Goal: Information Seeking & Learning: Learn about a topic

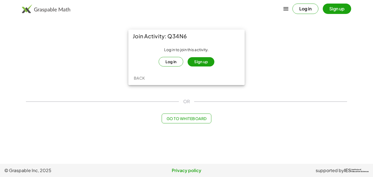
click at [178, 63] on button "Log in" at bounding box center [171, 62] width 25 height 10
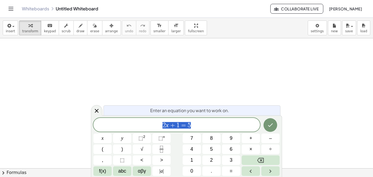
scroll to position [0, 0]
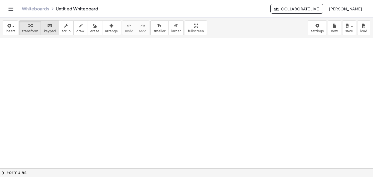
click at [44, 31] on span "keypad" at bounding box center [50, 31] width 12 height 4
click at [30, 28] on button "transform" at bounding box center [30, 27] width 22 height 15
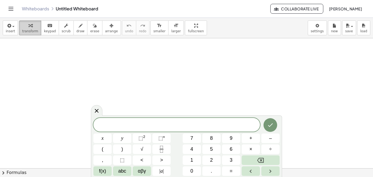
click at [26, 29] on span "transform" at bounding box center [30, 31] width 16 height 4
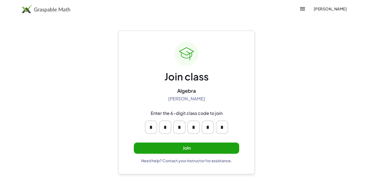
click at [209, 152] on button "Join" at bounding box center [186, 147] width 105 height 11
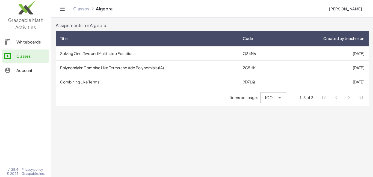
click at [86, 55] on td "Solving One, Two and Multi-step Equations" at bounding box center [147, 53] width 183 height 14
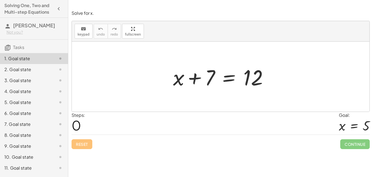
click at [98, 55] on div at bounding box center [221, 76] width 298 height 70
click at [133, 71] on div at bounding box center [221, 76] width 298 height 70
click at [131, 80] on div at bounding box center [221, 76] width 298 height 70
click at [166, 121] on div "Steps: 0 Goal: x = 5" at bounding box center [221, 123] width 298 height 23
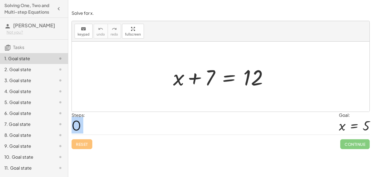
click at [166, 121] on div "Steps: 0 Goal: x = 5" at bounding box center [221, 123] width 298 height 23
click at [179, 77] on div at bounding box center [222, 77] width 105 height 28
click at [85, 29] on icon "keyboard" at bounding box center [83, 29] width 5 height 7
click at [115, 96] on div at bounding box center [221, 76] width 298 height 70
click at [113, 103] on div at bounding box center [221, 76] width 298 height 70
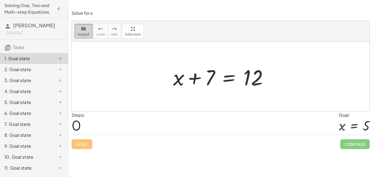
click at [82, 29] on icon "keyboard" at bounding box center [83, 29] width 5 height 7
click at [108, 55] on div at bounding box center [221, 76] width 298 height 70
click at [113, 136] on div "Reset Continue" at bounding box center [221, 141] width 298 height 14
click at [98, 130] on div "Steps: 0 Goal: x = 5" at bounding box center [221, 123] width 298 height 23
click at [85, 93] on div at bounding box center [221, 76] width 298 height 70
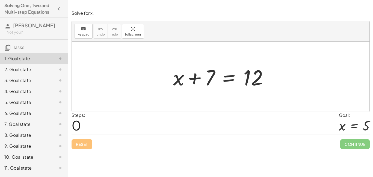
click at [83, 76] on div at bounding box center [221, 76] width 298 height 70
click at [81, 38] on button "keyboard keypad" at bounding box center [84, 31] width 18 height 15
click at [93, 87] on div at bounding box center [221, 76] width 298 height 70
click at [100, 91] on div at bounding box center [221, 76] width 298 height 70
click at [130, 113] on div "Steps: 0 Goal: x = 5" at bounding box center [221, 123] width 298 height 23
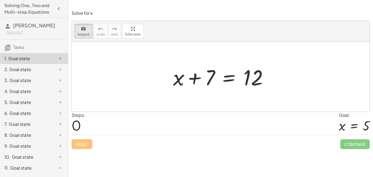
click at [135, 126] on div "Steps: 0 Goal: x = 5" at bounding box center [221, 123] width 298 height 23
click at [83, 39] on div "keyboard keypad undo undo redo redo fullscreen" at bounding box center [221, 31] width 298 height 20
click at [86, 31] on div "keyboard" at bounding box center [84, 28] width 12 height 7
click at [90, 63] on div at bounding box center [221, 76] width 298 height 70
click at [219, 90] on div "+ x + 7 = 12" at bounding box center [220, 76] width 111 height 31
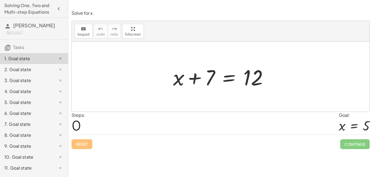
click at [230, 79] on div at bounding box center [222, 77] width 105 height 28
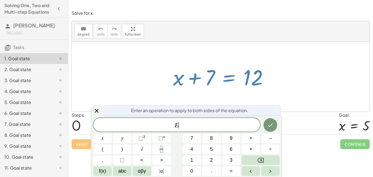
click at [230, 79] on div at bounding box center [222, 77] width 105 height 28
click at [141, 77] on div at bounding box center [221, 76] width 298 height 70
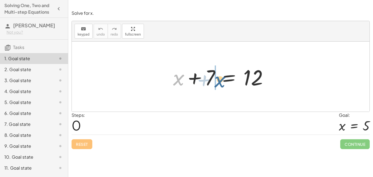
drag, startPoint x: 178, startPoint y: 78, endPoint x: 221, endPoint y: 79, distance: 42.9
click at [221, 79] on div at bounding box center [222, 77] width 105 height 28
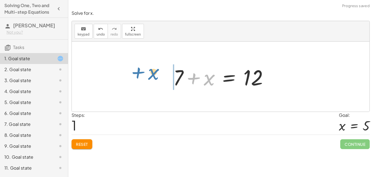
drag, startPoint x: 212, startPoint y: 79, endPoint x: 157, endPoint y: 74, distance: 55.4
click at [157, 74] on div "+ x + 7 = 12 + x + x + 7 = 12" at bounding box center [221, 76] width 298 height 70
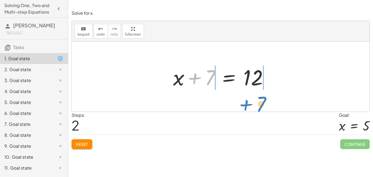
drag, startPoint x: 207, startPoint y: 70, endPoint x: 258, endPoint y: 96, distance: 56.6
click at [258, 96] on div "+ x + 7 = 12 + 7 + x = 12 + 7 + x + 7 = 12" at bounding box center [221, 76] width 298 height 70
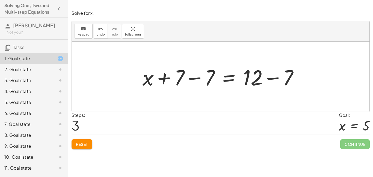
click at [291, 72] on div at bounding box center [222, 77] width 165 height 28
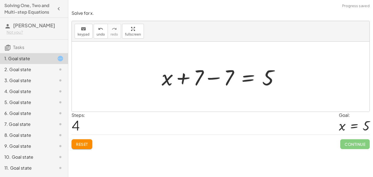
click at [229, 75] on div at bounding box center [222, 77] width 127 height 28
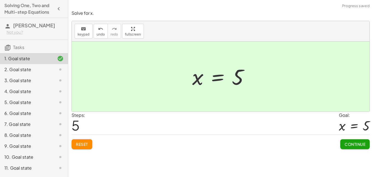
click at [226, 134] on div "Reset Continue" at bounding box center [221, 141] width 298 height 14
click at [350, 146] on button "Continue" at bounding box center [354, 144] width 29 height 10
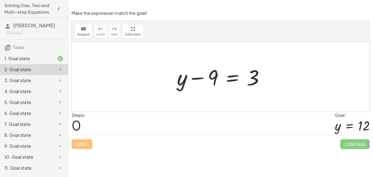
click at [209, 77] on div at bounding box center [222, 77] width 97 height 28
click at [213, 75] on div at bounding box center [222, 77] width 97 height 28
drag, startPoint x: 213, startPoint y: 75, endPoint x: 314, endPoint y: 68, distance: 101.5
drag, startPoint x: 212, startPoint y: 76, endPoint x: 273, endPoint y: 92, distance: 63.8
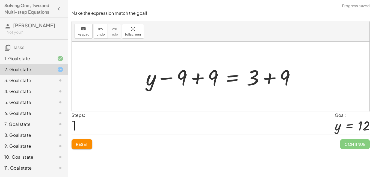
click at [183, 77] on div at bounding box center [222, 77] width 159 height 28
click at [199, 79] on div at bounding box center [222, 77] width 159 height 28
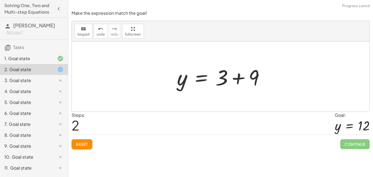
click at [267, 78] on div at bounding box center [222, 77] width 97 height 28
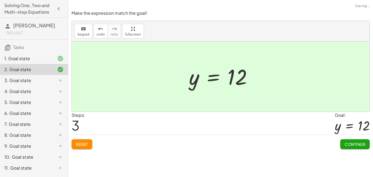
click at [346, 143] on span "Continue" at bounding box center [355, 143] width 21 height 5
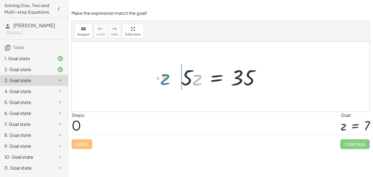
drag, startPoint x: 196, startPoint y: 79, endPoint x: 164, endPoint y: 80, distance: 32.8
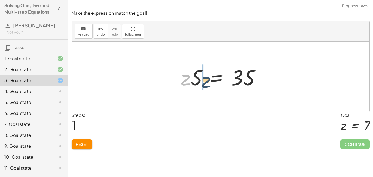
drag, startPoint x: 186, startPoint y: 79, endPoint x: 207, endPoint y: 81, distance: 21.1
click at [207, 81] on div at bounding box center [222, 77] width 89 height 28
click at [252, 71] on div at bounding box center [222, 77] width 89 height 28
drag, startPoint x: 197, startPoint y: 79, endPoint x: 197, endPoint y: 94, distance: 15.3
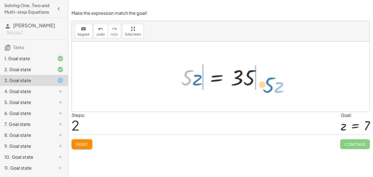
drag, startPoint x: 190, startPoint y: 76, endPoint x: 274, endPoint y: 83, distance: 84.1
click at [274, 83] on div "· 5 · z = 35 · z · 5 = 35 · 5 · z · 5 · z = 35" at bounding box center [221, 76] width 298 height 70
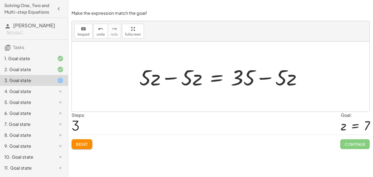
click at [197, 77] on div at bounding box center [222, 77] width 172 height 28
click at [177, 76] on div at bounding box center [222, 77] width 172 height 28
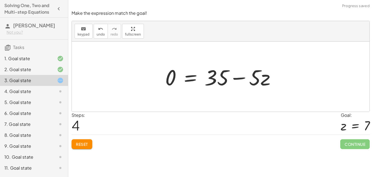
click at [215, 75] on div at bounding box center [222, 77] width 120 height 28
click at [234, 77] on div at bounding box center [222, 77] width 120 height 28
click at [250, 78] on div at bounding box center [222, 77] width 120 height 28
click at [256, 80] on div at bounding box center [222, 77] width 120 height 28
click at [231, 82] on div at bounding box center [222, 77] width 120 height 28
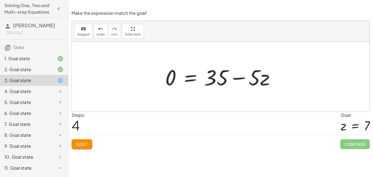
click at [227, 81] on div at bounding box center [222, 77] width 120 height 28
click at [98, 31] on icon "undo" at bounding box center [100, 29] width 5 height 7
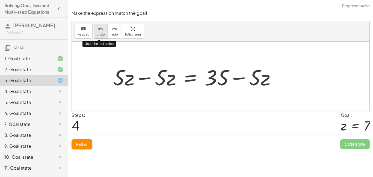
click at [98, 31] on icon "undo" at bounding box center [100, 29] width 5 height 7
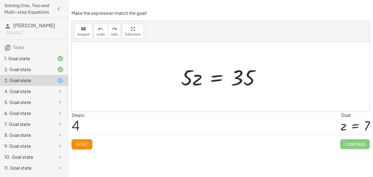
click at [23, 105] on div "5. Goal state" at bounding box center [26, 102] width 44 height 7
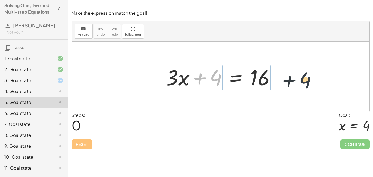
drag, startPoint x: 217, startPoint y: 83, endPoint x: 309, endPoint y: 85, distance: 92.0
click at [309, 85] on div "+ 4 + · 3 · x + 4 = 16" at bounding box center [221, 76] width 298 height 70
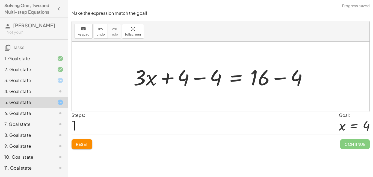
click at [224, 80] on div at bounding box center [222, 77] width 184 height 28
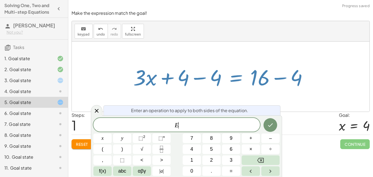
scroll to position [1, 0]
click at [210, 74] on div at bounding box center [222, 77] width 184 height 28
click at [189, 54] on div at bounding box center [221, 76] width 298 height 70
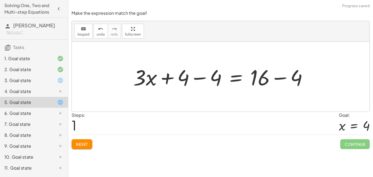
click at [177, 85] on div at bounding box center [222, 77] width 184 height 28
click at [190, 78] on div at bounding box center [222, 77] width 184 height 28
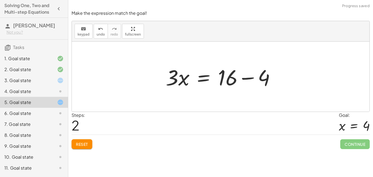
click at [222, 77] on div at bounding box center [222, 77] width 119 height 28
click at [225, 78] on div at bounding box center [222, 77] width 119 height 28
click at [262, 77] on div at bounding box center [222, 77] width 119 height 28
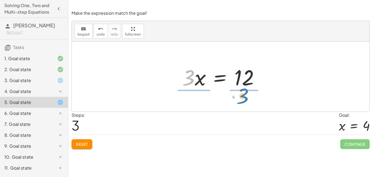
drag, startPoint x: 189, startPoint y: 78, endPoint x: 243, endPoint y: 97, distance: 57.6
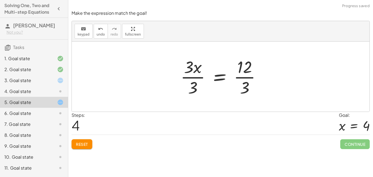
click at [204, 75] on div at bounding box center [223, 76] width 90 height 42
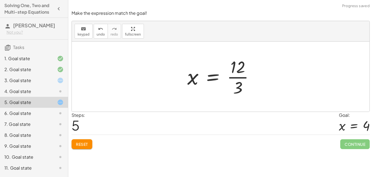
click at [233, 71] on div at bounding box center [223, 76] width 76 height 42
click at [238, 87] on div at bounding box center [223, 76] width 76 height 42
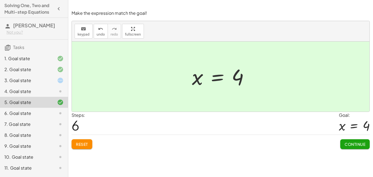
click at [361, 140] on button "Continue" at bounding box center [354, 144] width 29 height 10
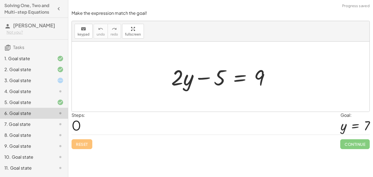
click at [204, 75] on div at bounding box center [222, 77] width 108 height 28
drag, startPoint x: 220, startPoint y: 76, endPoint x: 267, endPoint y: 78, distance: 47.3
click at [267, 78] on div at bounding box center [222, 77] width 108 height 28
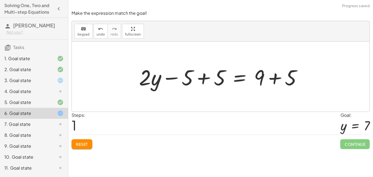
click at [198, 79] on div at bounding box center [222, 77] width 173 height 28
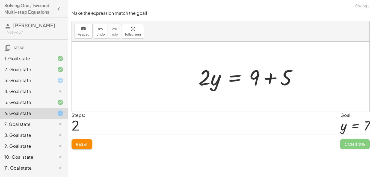
click at [274, 74] on div at bounding box center [250, 77] width 108 height 28
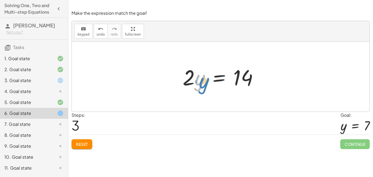
drag, startPoint x: 203, startPoint y: 82, endPoint x: 207, endPoint y: 84, distance: 4.2
click at [207, 84] on div at bounding box center [222, 77] width 85 height 28
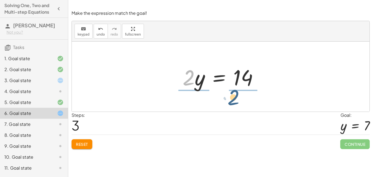
drag, startPoint x: 191, startPoint y: 78, endPoint x: 237, endPoint y: 98, distance: 50.4
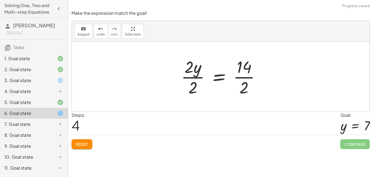
click at [192, 76] on div at bounding box center [222, 76] width 89 height 42
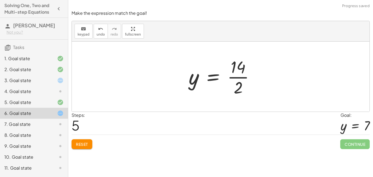
click at [239, 83] on div at bounding box center [223, 76] width 75 height 42
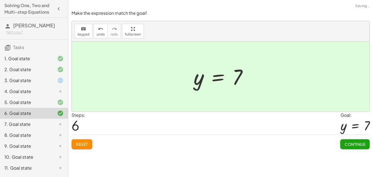
click at [348, 144] on span "Continue" at bounding box center [355, 143] width 21 height 5
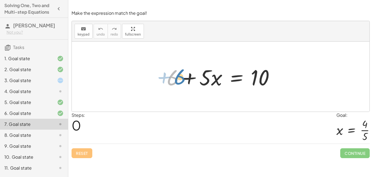
drag, startPoint x: 172, startPoint y: 75, endPoint x: 178, endPoint y: 73, distance: 6.0
click at [178, 73] on div at bounding box center [222, 77] width 117 height 28
drag, startPoint x: 176, startPoint y: 78, endPoint x: 271, endPoint y: 83, distance: 95.1
click at [271, 83] on div at bounding box center [222, 77] width 117 height 28
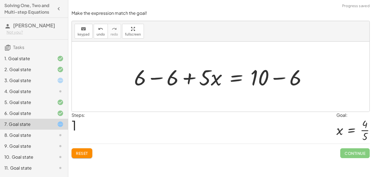
click at [170, 73] on div at bounding box center [222, 77] width 182 height 28
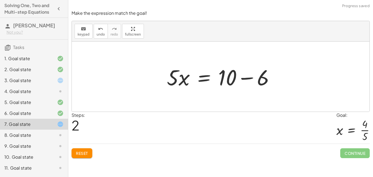
click at [268, 77] on div at bounding box center [222, 77] width 117 height 28
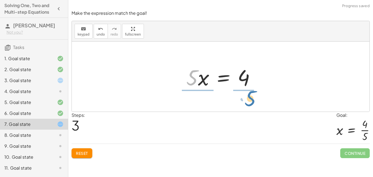
drag, startPoint x: 192, startPoint y: 79, endPoint x: 250, endPoint y: 99, distance: 61.7
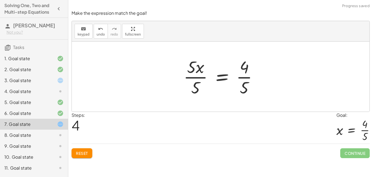
click at [191, 77] on div at bounding box center [223, 76] width 84 height 42
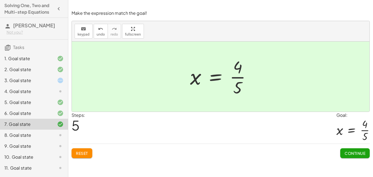
click at [355, 156] on button "Continue" at bounding box center [354, 153] width 29 height 10
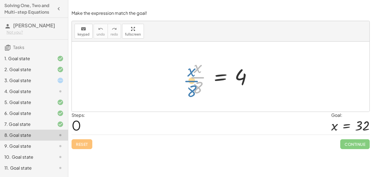
drag, startPoint x: 201, startPoint y: 78, endPoint x: 195, endPoint y: 82, distance: 7.1
click at [195, 82] on div at bounding box center [222, 76] width 72 height 42
drag, startPoint x: 197, startPoint y: 88, endPoint x: 248, endPoint y: 77, distance: 51.6
click at [248, 77] on div at bounding box center [222, 76] width 72 height 42
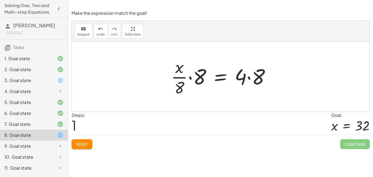
click at [184, 82] on div at bounding box center [222, 76] width 109 height 42
click at [197, 74] on div at bounding box center [222, 76] width 109 height 42
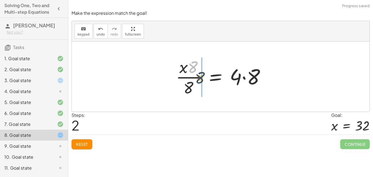
drag, startPoint x: 192, startPoint y: 69, endPoint x: 202, endPoint y: 84, distance: 17.6
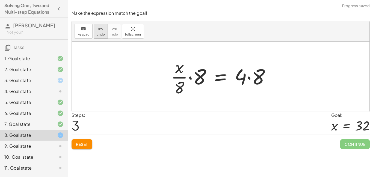
click at [103, 37] on button "undo undo" at bounding box center [101, 31] width 14 height 15
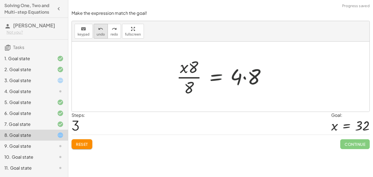
click at [102, 37] on button "undo undo" at bounding box center [101, 31] width 14 height 15
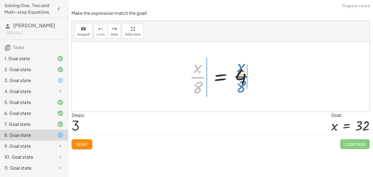
drag, startPoint x: 198, startPoint y: 78, endPoint x: 242, endPoint y: 77, distance: 44.0
click at [242, 77] on div at bounding box center [222, 76] width 72 height 42
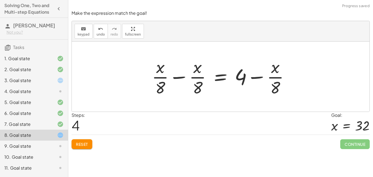
click at [193, 76] on div at bounding box center [222, 76] width 147 height 42
click at [166, 79] on div at bounding box center [222, 76] width 147 height 42
click at [189, 72] on div at bounding box center [222, 76] width 147 height 42
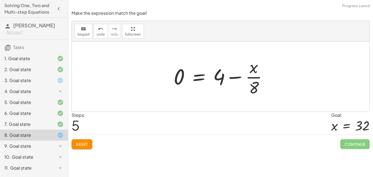
click at [251, 79] on div at bounding box center [223, 76] width 104 height 42
click at [224, 79] on div at bounding box center [223, 76] width 104 height 42
click at [228, 78] on div at bounding box center [223, 76] width 104 height 42
click at [233, 77] on div at bounding box center [223, 76] width 104 height 42
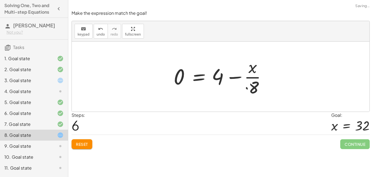
click at [233, 77] on div at bounding box center [231, 76] width 121 height 42
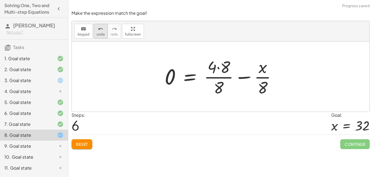
click at [103, 29] on button "undo undo" at bounding box center [101, 31] width 14 height 15
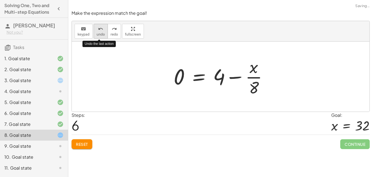
click at [103, 29] on button "undo undo" at bounding box center [101, 31] width 14 height 15
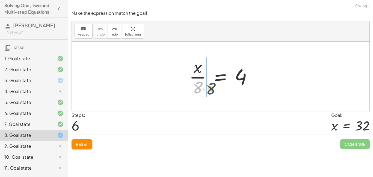
drag, startPoint x: 195, startPoint y: 89, endPoint x: 209, endPoint y: 87, distance: 13.8
click at [209, 87] on div at bounding box center [222, 76] width 72 height 42
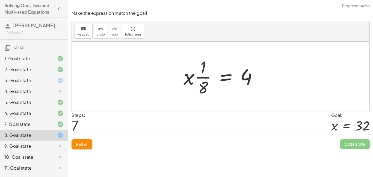
click at [195, 79] on div at bounding box center [223, 76] width 84 height 42
click at [201, 75] on div at bounding box center [223, 76] width 84 height 42
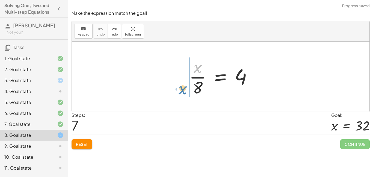
drag, startPoint x: 196, startPoint y: 67, endPoint x: 182, endPoint y: 88, distance: 26.1
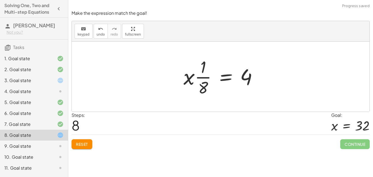
click at [202, 78] on div at bounding box center [223, 76] width 84 height 42
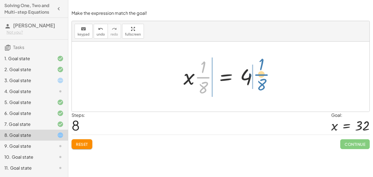
drag, startPoint x: 202, startPoint y: 77, endPoint x: 261, endPoint y: 75, distance: 58.5
click at [261, 75] on div at bounding box center [223, 76] width 84 height 42
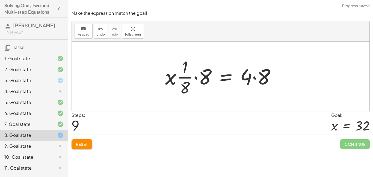
click at [200, 74] on div at bounding box center [222, 76] width 120 height 42
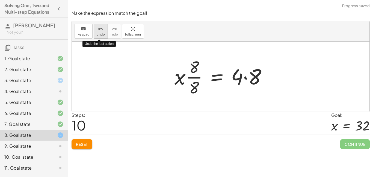
click at [97, 28] on div "undo" at bounding box center [101, 28] width 8 height 7
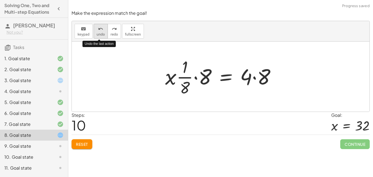
click at [97, 28] on div "undo" at bounding box center [101, 28] width 8 height 7
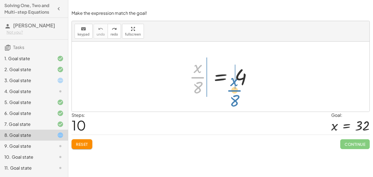
drag, startPoint x: 197, startPoint y: 76, endPoint x: 234, endPoint y: 90, distance: 39.8
click at [234, 90] on div at bounding box center [222, 76] width 72 height 42
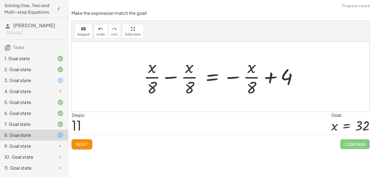
click at [253, 80] on div at bounding box center [223, 76] width 164 height 42
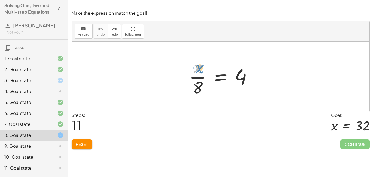
click at [197, 69] on div at bounding box center [222, 76] width 72 height 42
drag, startPoint x: 198, startPoint y: 83, endPoint x: 213, endPoint y: 72, distance: 18.3
click at [213, 72] on div at bounding box center [222, 76] width 72 height 42
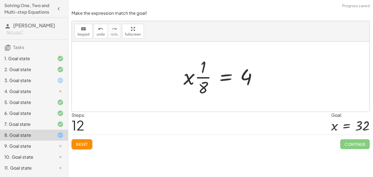
click at [105, 39] on div "keyboard keypad undo undo redo redo fullscreen" at bounding box center [221, 31] width 298 height 20
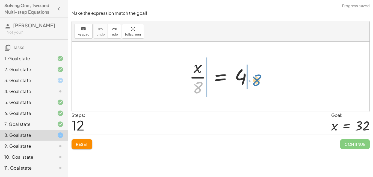
drag, startPoint x: 200, startPoint y: 86, endPoint x: 258, endPoint y: 78, distance: 59.2
click at [258, 78] on div at bounding box center [222, 76] width 72 height 42
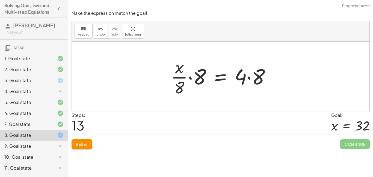
click at [181, 75] on div at bounding box center [222, 76] width 109 height 42
click at [196, 76] on div at bounding box center [222, 76] width 109 height 42
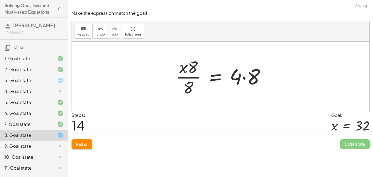
click at [252, 77] on div at bounding box center [222, 76] width 99 height 42
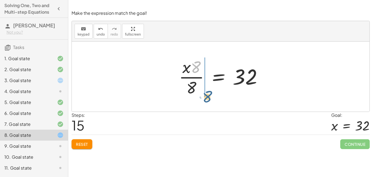
drag, startPoint x: 198, startPoint y: 65, endPoint x: 209, endPoint y: 93, distance: 30.6
click at [209, 93] on div at bounding box center [222, 76] width 93 height 42
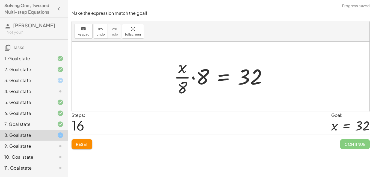
click at [185, 87] on div at bounding box center [222, 76] width 103 height 42
click at [185, 88] on div at bounding box center [222, 76] width 103 height 42
click at [182, 80] on div at bounding box center [222, 76] width 103 height 42
click at [183, 75] on div at bounding box center [222, 76] width 103 height 42
click at [182, 72] on div at bounding box center [222, 76] width 103 height 42
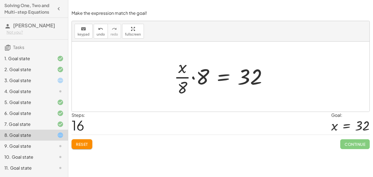
click at [196, 73] on div at bounding box center [222, 76] width 103 height 42
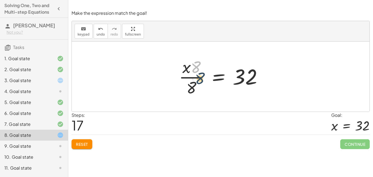
drag, startPoint x: 198, startPoint y: 64, endPoint x: 202, endPoint y: 75, distance: 11.6
click at [202, 75] on div at bounding box center [222, 76] width 93 height 42
drag, startPoint x: 192, startPoint y: 63, endPoint x: 208, endPoint y: 87, distance: 28.4
click at [208, 87] on div at bounding box center [222, 76] width 93 height 42
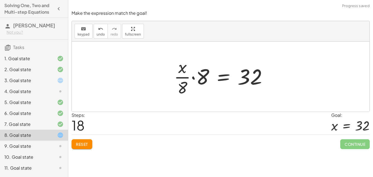
click at [200, 80] on div at bounding box center [222, 76] width 103 height 42
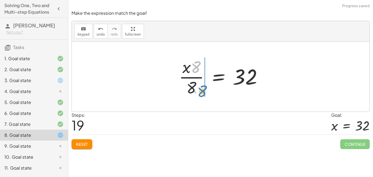
drag, startPoint x: 195, startPoint y: 66, endPoint x: 202, endPoint y: 94, distance: 28.5
click at [202, 94] on div at bounding box center [222, 76] width 93 height 42
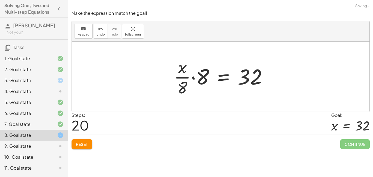
click at [178, 71] on div at bounding box center [222, 76] width 103 height 42
click at [98, 34] on span "undo" at bounding box center [101, 34] width 8 height 4
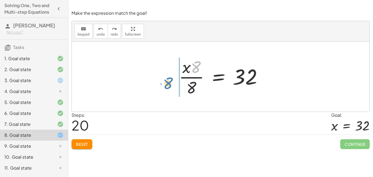
drag, startPoint x: 192, startPoint y: 69, endPoint x: 164, endPoint y: 85, distance: 32.4
click at [164, 85] on div "· x · 8 = 4 · · x · 8 · 8 = · 4 · 8 · x · 8 · 8 = · 4 · 8 · x · 8 · 8 = 32 · · …" at bounding box center [221, 76] width 298 height 70
click at [171, 85] on div "· x · 8 = 4 · · x · 8 · 8 = · 4 · 8 · x · 8 · 8 = · 4 · 8 · x · 8 · 8 = 32 · · …" at bounding box center [221, 76] width 100 height 45
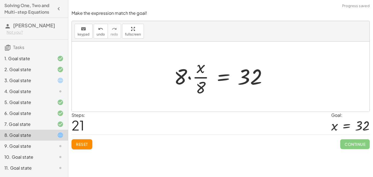
click at [195, 76] on div at bounding box center [222, 76] width 103 height 42
click at [190, 76] on div at bounding box center [222, 76] width 103 height 42
click at [186, 76] on div at bounding box center [227, 76] width 93 height 42
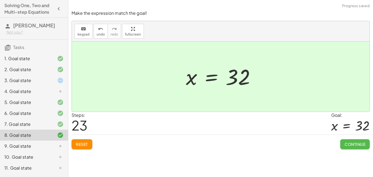
click at [346, 140] on button "Continue" at bounding box center [354, 144] width 29 height 10
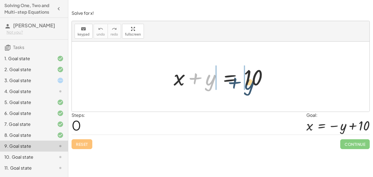
drag, startPoint x: 196, startPoint y: 78, endPoint x: 236, endPoint y: 82, distance: 39.8
click at [236, 82] on div at bounding box center [223, 77] width 104 height 28
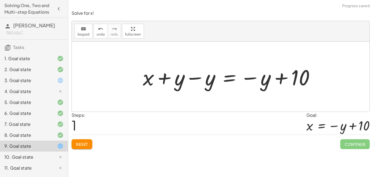
click at [169, 83] on div at bounding box center [231, 77] width 182 height 28
click at [200, 88] on div at bounding box center [231, 77] width 182 height 28
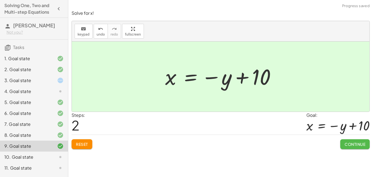
click at [350, 139] on button "Continue" at bounding box center [354, 144] width 29 height 10
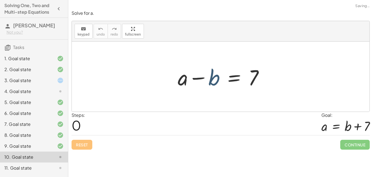
click at [209, 80] on div at bounding box center [223, 77] width 96 height 28
drag, startPoint x: 214, startPoint y: 80, endPoint x: 248, endPoint y: 84, distance: 34.7
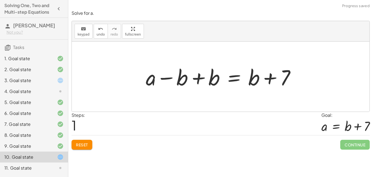
click at [185, 74] on div at bounding box center [222, 77] width 159 height 28
click at [199, 75] on div at bounding box center [222, 77] width 159 height 28
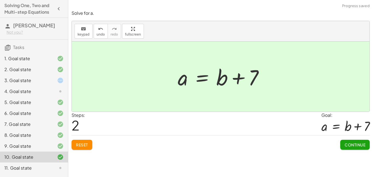
click at [359, 141] on button "Continue" at bounding box center [354, 144] width 29 height 10
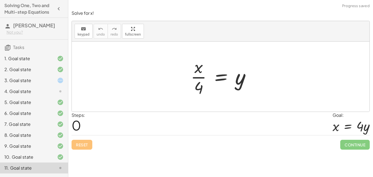
click at [46, 84] on div "3. Goal state" at bounding box center [26, 80] width 44 height 7
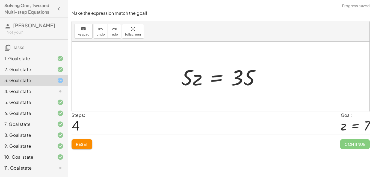
click at [47, 94] on div "4. Goal state" at bounding box center [26, 91] width 44 height 7
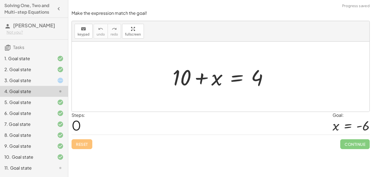
click at [205, 81] on div at bounding box center [222, 77] width 105 height 28
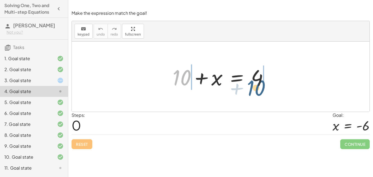
drag, startPoint x: 175, startPoint y: 78, endPoint x: 251, endPoint y: 88, distance: 76.6
click at [251, 88] on div at bounding box center [222, 77] width 105 height 28
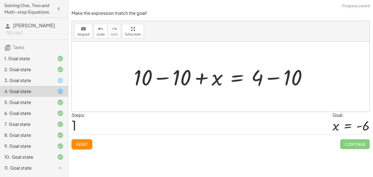
click at [160, 81] on div at bounding box center [222, 77] width 183 height 28
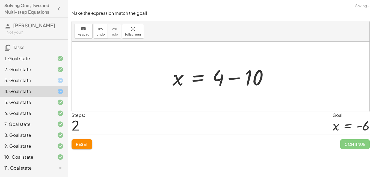
click at [259, 79] on div at bounding box center [222, 77] width 105 height 28
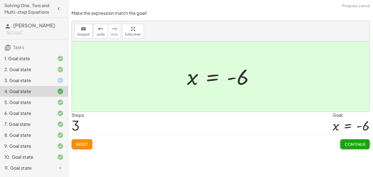
click at [349, 141] on button "Continue" at bounding box center [354, 144] width 29 height 10
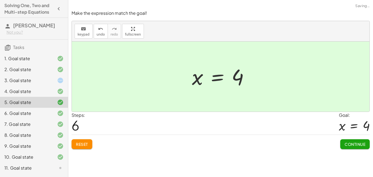
scroll to position [27, 0]
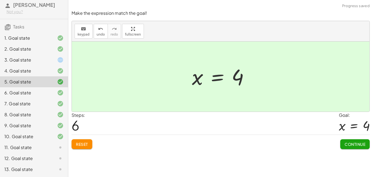
click at [35, 146] on div "11. Goal state" at bounding box center [26, 147] width 44 height 7
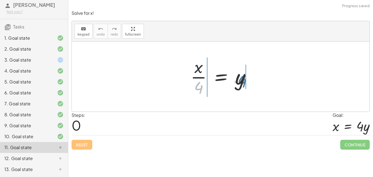
drag, startPoint x: 201, startPoint y: 86, endPoint x: 244, endPoint y: 79, distance: 43.4
click at [244, 79] on div at bounding box center [223, 76] width 70 height 42
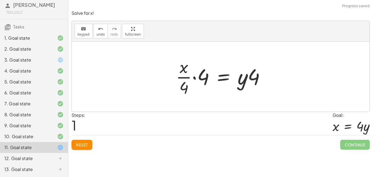
click at [241, 77] on div at bounding box center [222, 76] width 99 height 42
click at [241, 79] on div at bounding box center [222, 76] width 99 height 42
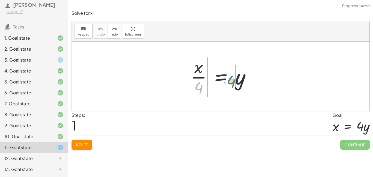
drag, startPoint x: 200, startPoint y: 85, endPoint x: 232, endPoint y: 79, distance: 33.0
click at [232, 79] on div at bounding box center [223, 76] width 70 height 42
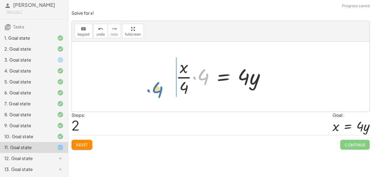
drag, startPoint x: 202, startPoint y: 74, endPoint x: 155, endPoint y: 82, distance: 47.4
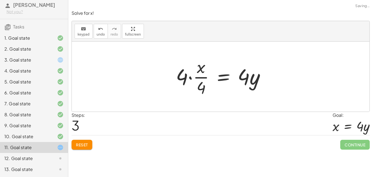
click at [187, 76] on div at bounding box center [222, 76] width 99 height 42
click at [199, 76] on div at bounding box center [222, 76] width 99 height 42
click at [197, 84] on div at bounding box center [222, 76] width 99 height 42
click at [191, 80] on div at bounding box center [222, 76] width 99 height 42
click at [187, 79] on div at bounding box center [227, 76] width 90 height 42
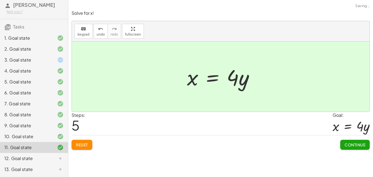
click at [232, 78] on div at bounding box center [222, 77] width 77 height 28
click at [354, 142] on button "Continue" at bounding box center [354, 144] width 29 height 10
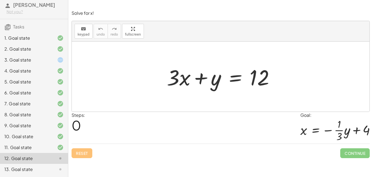
click at [178, 79] on div at bounding box center [222, 77] width 117 height 28
click at [174, 78] on div at bounding box center [222, 77] width 117 height 28
drag, startPoint x: 213, startPoint y: 79, endPoint x: 254, endPoint y: 81, distance: 41.5
click at [254, 81] on div at bounding box center [222, 77] width 117 height 28
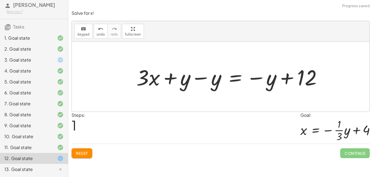
click at [275, 78] on div at bounding box center [230, 77] width 195 height 28
click at [210, 76] on div at bounding box center [230, 77] width 195 height 28
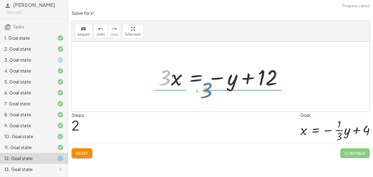
drag, startPoint x: 164, startPoint y: 82, endPoint x: 205, endPoint y: 95, distance: 43.5
click at [205, 95] on div "+ · 3 · x + y = 12 + · 3 · x + y − y = − y + 12 + · 3 · x + 0 = − y + 12 · 3 · …" at bounding box center [221, 76] width 298 height 70
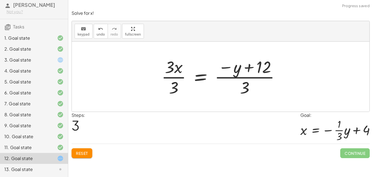
click at [177, 82] on div at bounding box center [223, 76] width 128 height 42
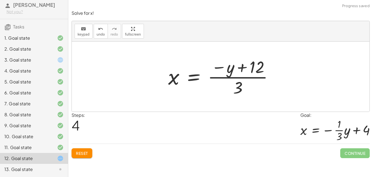
click at [228, 74] on div at bounding box center [222, 76] width 115 height 42
click at [229, 76] on div at bounding box center [222, 76] width 115 height 42
click at [219, 70] on div at bounding box center [222, 76] width 115 height 42
click at [233, 66] on div at bounding box center [222, 76] width 115 height 42
click at [238, 86] on div at bounding box center [222, 76] width 115 height 42
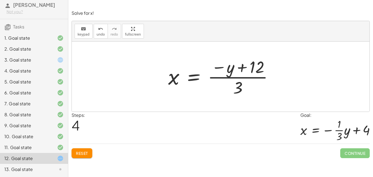
click at [238, 86] on div at bounding box center [222, 76] width 115 height 42
click at [253, 64] on div at bounding box center [222, 76] width 115 height 42
drag, startPoint x: 238, startPoint y: 88, endPoint x: 213, endPoint y: 69, distance: 31.7
click at [213, 69] on div at bounding box center [222, 76] width 115 height 42
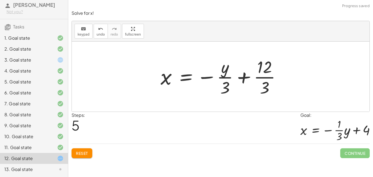
click at [225, 79] on div at bounding box center [223, 76] width 130 height 42
click at [253, 73] on div at bounding box center [223, 76] width 130 height 42
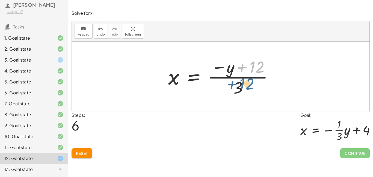
drag, startPoint x: 254, startPoint y: 68, endPoint x: 244, endPoint y: 85, distance: 19.9
click at [244, 85] on div at bounding box center [222, 76] width 115 height 42
click at [98, 27] on icon "undo" at bounding box center [100, 29] width 5 height 7
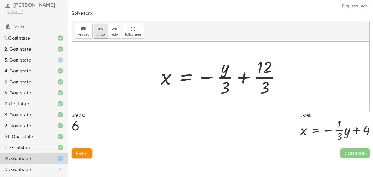
click at [104, 32] on button "undo undo" at bounding box center [101, 31] width 14 height 15
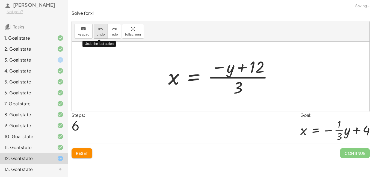
click at [104, 32] on button "undo undo" at bounding box center [101, 31] width 14 height 15
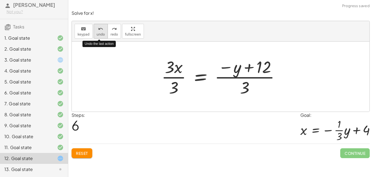
click at [104, 33] on button "undo undo" at bounding box center [101, 31] width 14 height 15
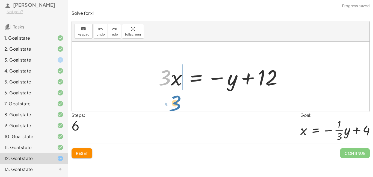
drag, startPoint x: 166, startPoint y: 76, endPoint x: 176, endPoint y: 99, distance: 25.3
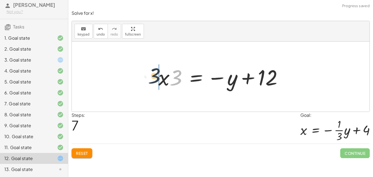
drag, startPoint x: 173, startPoint y: 83, endPoint x: 151, endPoint y: 81, distance: 22.5
click at [151, 81] on div "+ · 3 · x + y = 12 + · 3 · x + y − y = − y + 12 + · 3 · x + 0 = − y + 12 · 3 · …" at bounding box center [220, 76] width 141 height 31
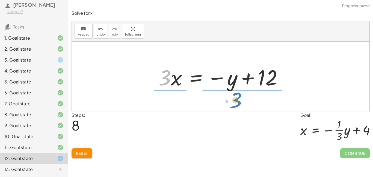
drag, startPoint x: 163, startPoint y: 80, endPoint x: 234, endPoint y: 103, distance: 74.7
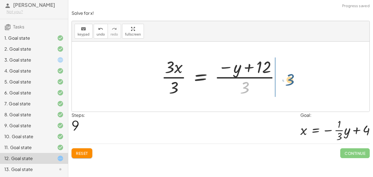
drag, startPoint x: 240, startPoint y: 91, endPoint x: 286, endPoint y: 81, distance: 46.6
click at [286, 81] on div at bounding box center [223, 76] width 128 height 42
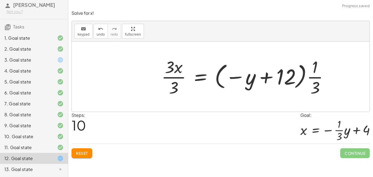
click at [285, 79] on div at bounding box center [247, 76] width 177 height 42
click at [289, 78] on div at bounding box center [247, 76] width 177 height 42
click at [310, 81] on div at bounding box center [247, 76] width 177 height 42
click at [314, 82] on div at bounding box center [247, 76] width 177 height 42
click at [240, 77] on div at bounding box center [247, 76] width 177 height 42
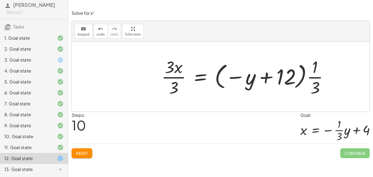
click at [287, 80] on div at bounding box center [247, 76] width 177 height 42
click at [103, 26] on button "undo undo" at bounding box center [101, 31] width 14 height 15
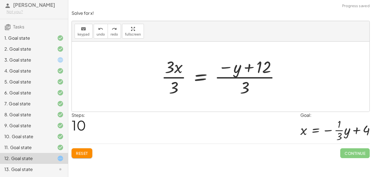
click at [169, 76] on div at bounding box center [223, 76] width 128 height 42
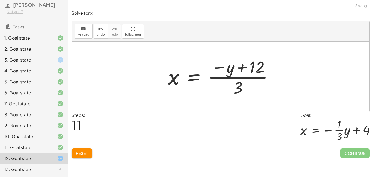
click at [240, 76] on div at bounding box center [222, 76] width 115 height 42
drag, startPoint x: 231, startPoint y: 67, endPoint x: 155, endPoint y: 73, distance: 75.9
click at [103, 34] on span "undo" at bounding box center [101, 34] width 8 height 4
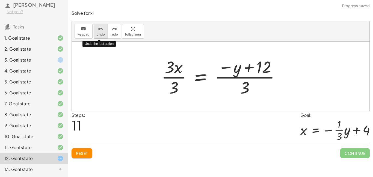
click at [103, 34] on span "undo" at bounding box center [101, 34] width 8 height 4
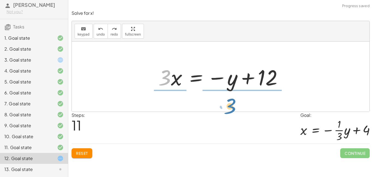
drag, startPoint x: 163, startPoint y: 75, endPoint x: 228, endPoint y: 103, distance: 71.2
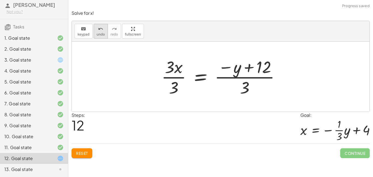
click at [99, 33] on span "undo" at bounding box center [101, 34] width 8 height 4
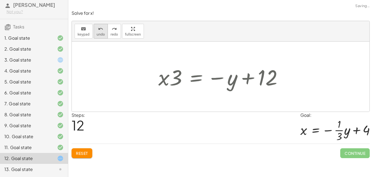
click at [99, 33] on span "undo" at bounding box center [101, 34] width 8 height 4
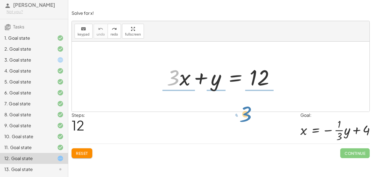
drag, startPoint x: 171, startPoint y: 79, endPoint x: 244, endPoint y: 115, distance: 81.7
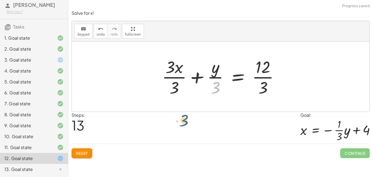
drag, startPoint x: 218, startPoint y: 88, endPoint x: 186, endPoint y: 121, distance: 46.2
click at [172, 88] on div at bounding box center [222, 76] width 127 height 42
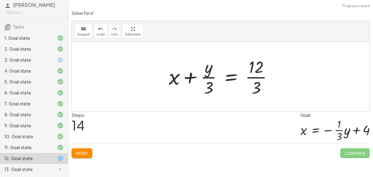
click at [253, 69] on div at bounding box center [222, 76] width 113 height 42
click at [255, 75] on div at bounding box center [222, 76] width 113 height 42
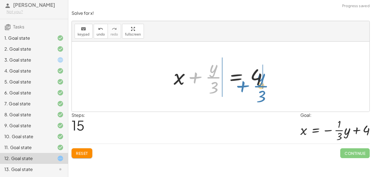
drag, startPoint x: 211, startPoint y: 75, endPoint x: 259, endPoint y: 84, distance: 48.8
click at [259, 84] on div at bounding box center [222, 76] width 103 height 42
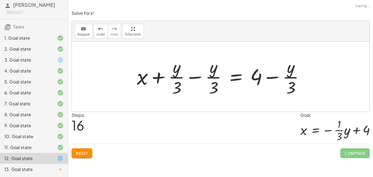
click at [264, 77] on div at bounding box center [222, 76] width 177 height 42
click at [303, 83] on div at bounding box center [222, 76] width 177 height 42
click at [100, 33] on span "undo" at bounding box center [101, 34] width 8 height 4
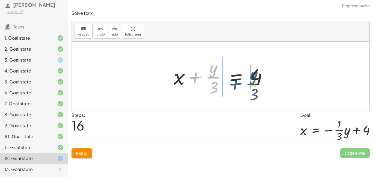
drag, startPoint x: 209, startPoint y: 75, endPoint x: 249, endPoint y: 81, distance: 40.3
click at [249, 81] on div at bounding box center [222, 76] width 103 height 42
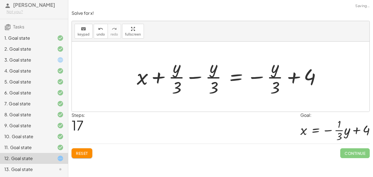
click at [273, 81] on div at bounding box center [231, 76] width 194 height 42
click at [292, 83] on div at bounding box center [231, 76] width 194 height 42
click at [299, 79] on div at bounding box center [231, 76] width 194 height 42
click at [314, 77] on div at bounding box center [231, 76] width 194 height 42
click at [264, 74] on div at bounding box center [231, 76] width 194 height 42
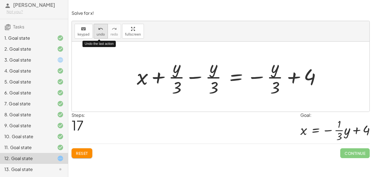
click at [102, 34] on span "undo" at bounding box center [101, 34] width 8 height 4
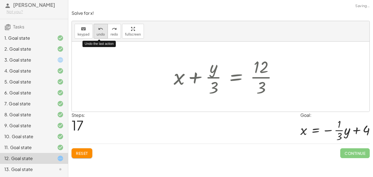
click at [102, 34] on span "undo" at bounding box center [101, 34] width 8 height 4
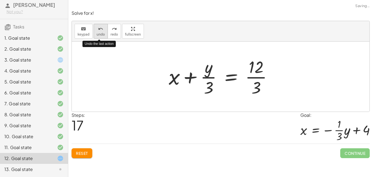
click at [102, 34] on span "undo" at bounding box center [101, 34] width 8 height 4
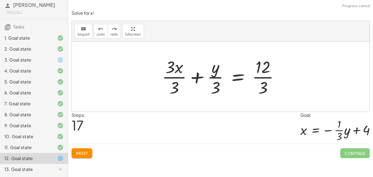
click at [167, 65] on div at bounding box center [222, 76] width 127 height 42
click at [171, 72] on div at bounding box center [222, 76] width 127 height 42
click at [176, 79] on div at bounding box center [222, 76] width 127 height 42
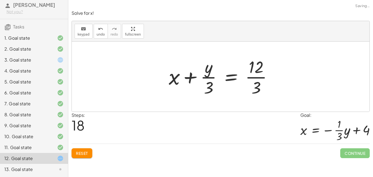
click at [254, 77] on div at bounding box center [222, 76] width 113 height 42
click at [256, 92] on div at bounding box center [217, 76] width 103 height 42
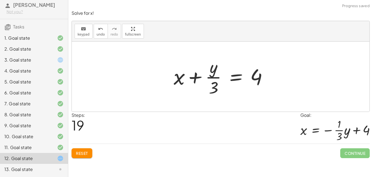
click at [207, 78] on div at bounding box center [222, 76] width 103 height 42
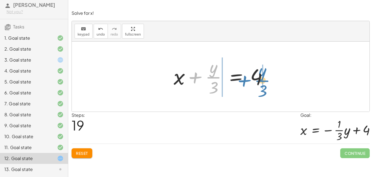
drag, startPoint x: 210, startPoint y: 78, endPoint x: 264, endPoint y: 82, distance: 54.7
click at [264, 82] on div at bounding box center [222, 76] width 103 height 42
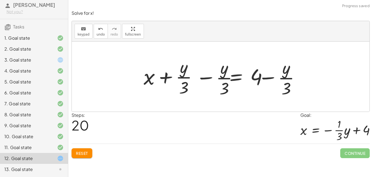
click at [266, 82] on div at bounding box center [222, 76] width 177 height 42
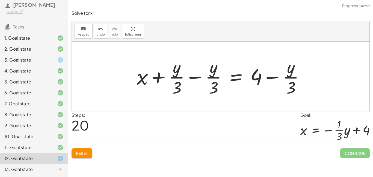
click at [281, 78] on div at bounding box center [222, 76] width 177 height 42
click at [290, 78] on div at bounding box center [222, 76] width 177 height 42
click at [206, 74] on div at bounding box center [222, 76] width 177 height 42
click at [192, 78] on div at bounding box center [222, 76] width 177 height 42
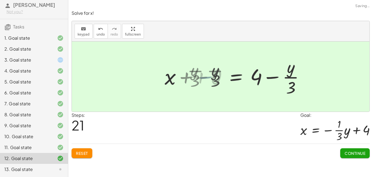
click at [180, 78] on div at bounding box center [221, 76] width 298 height 70
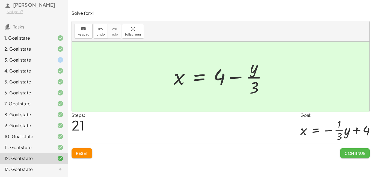
click at [346, 152] on span "Continue" at bounding box center [355, 152] width 21 height 5
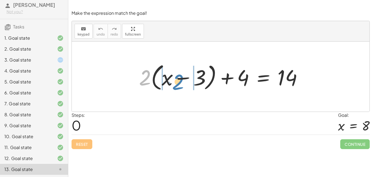
drag, startPoint x: 147, startPoint y: 76, endPoint x: 180, endPoint y: 80, distance: 33.8
click at [180, 80] on div at bounding box center [222, 76] width 173 height 31
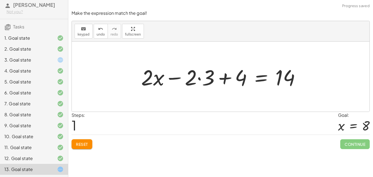
click at [195, 71] on div at bounding box center [222, 77] width 169 height 28
click at [176, 75] on div at bounding box center [222, 77] width 169 height 28
click at [207, 75] on div at bounding box center [222, 77] width 169 height 28
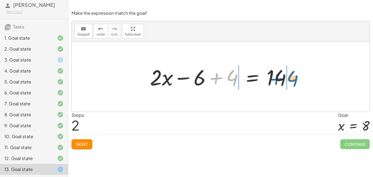
drag, startPoint x: 230, startPoint y: 80, endPoint x: 292, endPoint y: 81, distance: 62.3
click at [292, 81] on div at bounding box center [222, 77] width 151 height 28
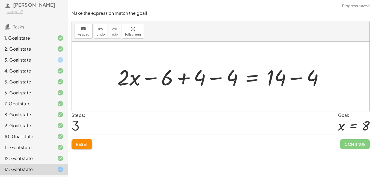
click at [289, 78] on div at bounding box center [223, 77] width 216 height 28
click at [232, 78] on div at bounding box center [206, 77] width 182 height 28
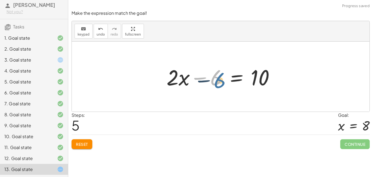
drag, startPoint x: 212, startPoint y: 79, endPoint x: 216, endPoint y: 82, distance: 4.9
click at [216, 82] on div at bounding box center [223, 77] width 118 height 28
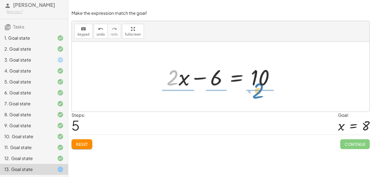
drag, startPoint x: 167, startPoint y: 79, endPoint x: 252, endPoint y: 93, distance: 86.4
click at [252, 93] on div "+ · 2 · ( + x − 3 ) + 4 = 14 + · 2 · x − · 2 · 3 + 4 = 14 + · 2 · x − 6 + 4 = 1…" at bounding box center [221, 76] width 298 height 70
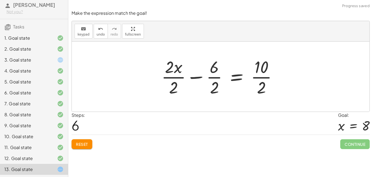
click at [213, 80] on div at bounding box center [221, 76] width 125 height 42
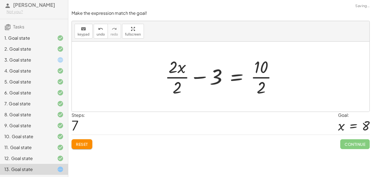
click at [256, 78] on div at bounding box center [223, 76] width 122 height 42
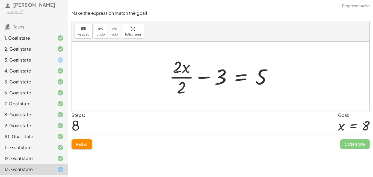
drag, startPoint x: 214, startPoint y: 79, endPoint x: 265, endPoint y: 84, distance: 50.8
click at [265, 84] on div at bounding box center [223, 76] width 112 height 42
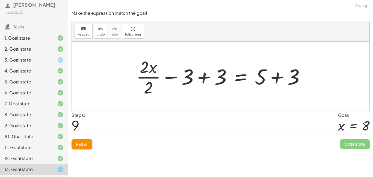
click at [194, 78] on div at bounding box center [222, 76] width 178 height 42
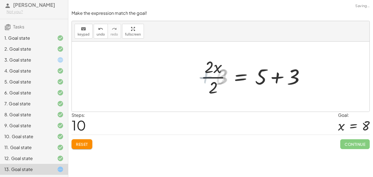
click at [282, 78] on div at bounding box center [255, 76] width 112 height 42
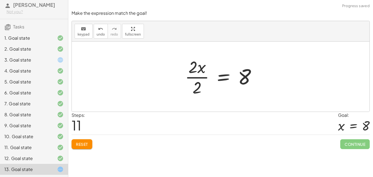
click at [221, 79] on div at bounding box center [222, 76] width 81 height 42
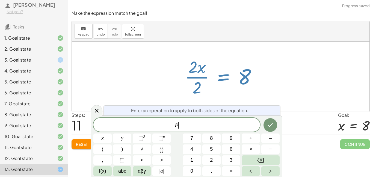
scroll to position [1, 0]
click at [193, 72] on div at bounding box center [222, 76] width 81 height 42
click at [304, 110] on div at bounding box center [221, 76] width 298 height 70
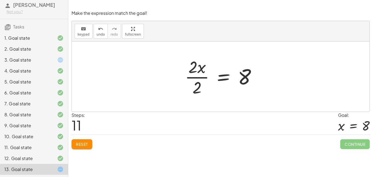
click at [196, 78] on div at bounding box center [222, 76] width 81 height 42
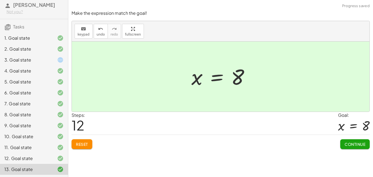
click at [354, 143] on span "Continue" at bounding box center [355, 143] width 21 height 5
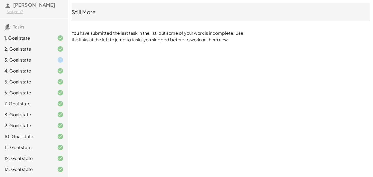
click at [55, 59] on div at bounding box center [55, 60] width 15 height 7
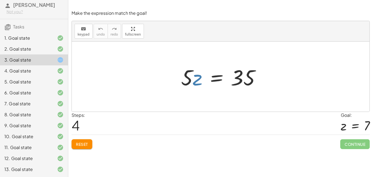
click at [195, 80] on div at bounding box center [216, 77] width 81 height 28
drag, startPoint x: 195, startPoint y: 80, endPoint x: 289, endPoint y: 81, distance: 94.5
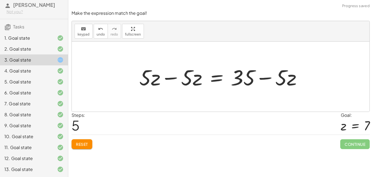
click at [280, 78] on div at bounding box center [222, 77] width 172 height 28
click at [224, 75] on div at bounding box center [222, 77] width 172 height 28
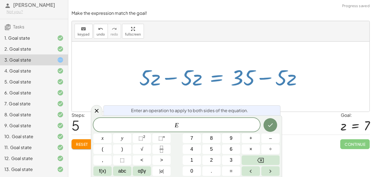
click at [241, 76] on div at bounding box center [222, 77] width 172 height 28
click at [281, 115] on div "Steps: 5 Goal: z = 7" at bounding box center [221, 123] width 298 height 23
click at [300, 119] on div "Steps: 5 Goal: z = 7" at bounding box center [221, 123] width 298 height 23
click at [293, 156] on div "Solve for x. keyboard keypad undo undo redo redo fullscreen × Steps: 5 Goal: x …" at bounding box center [220, 88] width 305 height 177
click at [341, 79] on div at bounding box center [221, 76] width 298 height 70
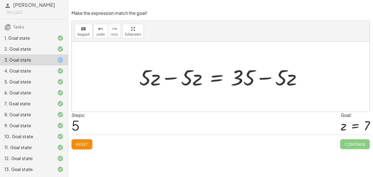
click at [253, 74] on div at bounding box center [222, 77] width 172 height 28
click at [310, 71] on div "· 5 · z = 35 · z · 5 = 35 · 5 · z = 35 = 35 + · 5 · z − · 5 · z + − · 5 · z" at bounding box center [220, 76] width 179 height 31
click at [294, 73] on div at bounding box center [222, 77] width 172 height 28
click at [285, 75] on div at bounding box center [222, 77] width 172 height 28
click at [222, 73] on div at bounding box center [222, 77] width 172 height 28
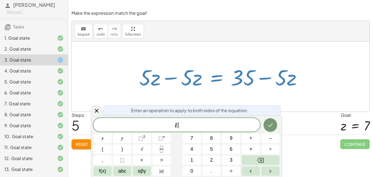
scroll to position [2, 0]
click at [326, 126] on div "Steps: 5 Goal: z = 7" at bounding box center [221, 123] width 298 height 23
click at [302, 131] on div "Steps: 5 Goal: z = 7" at bounding box center [221, 123] width 298 height 23
click at [298, 139] on div "Reset Continue" at bounding box center [221, 141] width 298 height 14
click at [286, 157] on div "Solve for x. keyboard keypad undo undo redo redo fullscreen × Steps: 5 Goal: x …" at bounding box center [220, 88] width 305 height 177
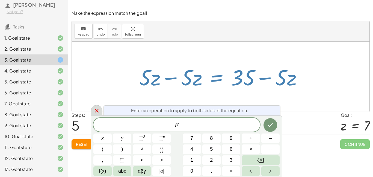
click at [97, 111] on icon at bounding box center [97, 111] width 4 height 4
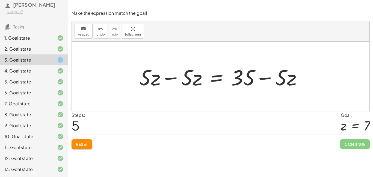
click at [154, 81] on div at bounding box center [222, 77] width 172 height 28
click at [198, 78] on div at bounding box center [222, 77] width 172 height 28
click at [169, 78] on div at bounding box center [222, 77] width 172 height 28
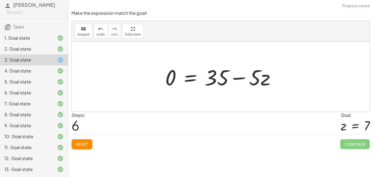
click at [253, 78] on div at bounding box center [222, 77] width 120 height 28
click at [94, 32] on button "undo undo" at bounding box center [101, 31] width 14 height 15
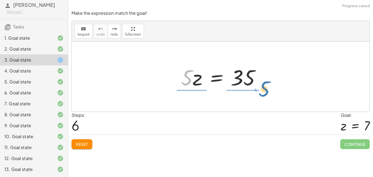
drag, startPoint x: 183, startPoint y: 78, endPoint x: 256, endPoint y: 93, distance: 74.3
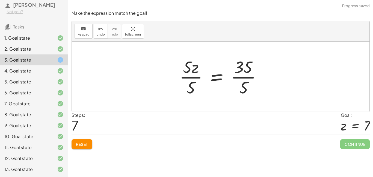
click at [193, 71] on div at bounding box center [223, 76] width 92 height 42
click at [193, 72] on div at bounding box center [223, 76] width 92 height 42
click at [193, 75] on div at bounding box center [223, 76] width 92 height 42
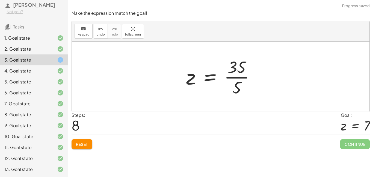
click at [234, 80] on div at bounding box center [222, 76] width 78 height 42
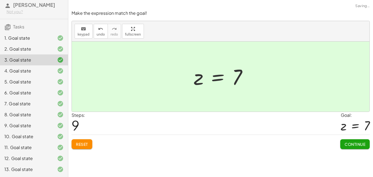
click at [346, 142] on span "Continue" at bounding box center [355, 143] width 21 height 5
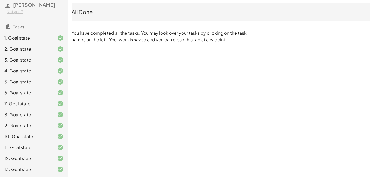
scroll to position [0, 0]
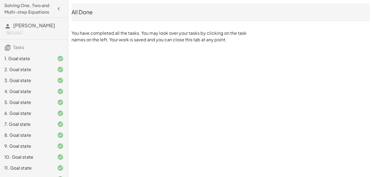
click at [53, 11] on h4 "Solving One, Two and Multi-step Equations" at bounding box center [28, 8] width 49 height 13
click at [63, 9] on button "button" at bounding box center [59, 9] width 10 height 10
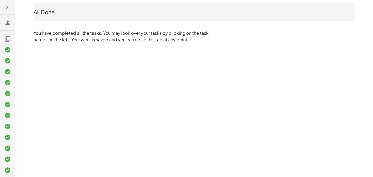
click at [8, 13] on div at bounding box center [7, 88] width 15 height 177
click at [7, 19] on h3 at bounding box center [7, 12] width 15 height 16
click at [9, 25] on icon at bounding box center [7, 28] width 7 height 7
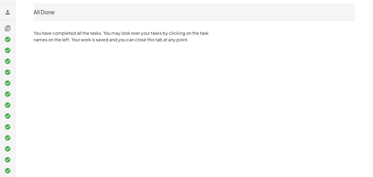
click at [6, 14] on icon at bounding box center [7, 12] width 7 height 7
click at [10, 171] on icon at bounding box center [7, 170] width 7 height 7
click at [5, 170] on icon at bounding box center [7, 170] width 7 height 7
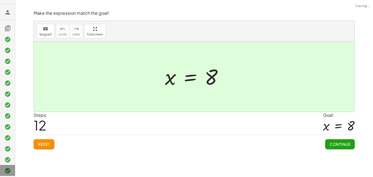
scroll to position [11, 0]
click at [5, 170] on icon at bounding box center [7, 169] width 7 height 7
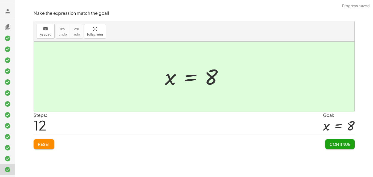
click at [330, 142] on span "Continue" at bounding box center [339, 143] width 21 height 5
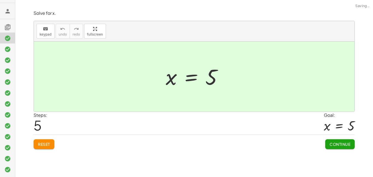
click at [330, 142] on span "Continue" at bounding box center [339, 143] width 21 height 5
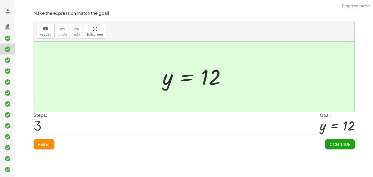
click at [330, 142] on span "Continue" at bounding box center [339, 143] width 21 height 5
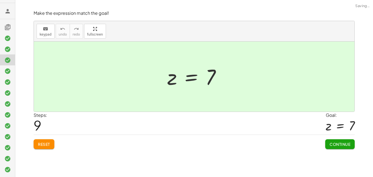
click at [330, 142] on span "Continue" at bounding box center [339, 143] width 21 height 5
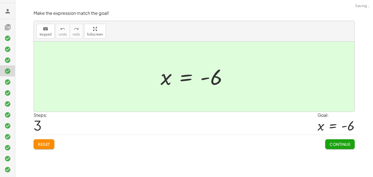
click at [330, 142] on span "Continue" at bounding box center [339, 143] width 21 height 5
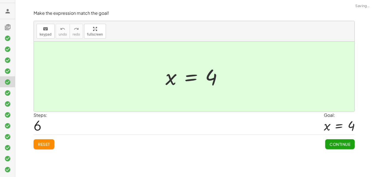
click at [330, 142] on span "Continue" at bounding box center [339, 143] width 21 height 5
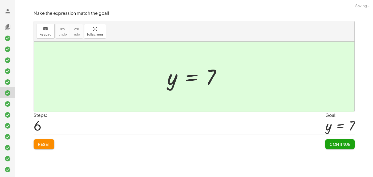
click at [330, 142] on span "Continue" at bounding box center [339, 143] width 21 height 5
click at [0, 0] on div "x = · 4 · 5" at bounding box center [0, 0] width 0 height 0
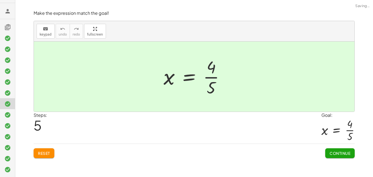
click at [330, 142] on div "x = · 4 · 5" at bounding box center [337, 130] width 33 height 25
click at [334, 155] on span "Continue" at bounding box center [339, 152] width 21 height 5
click at [334, 155] on div "Solve for x. keyboard keypad undo undo redo redo fullscreen + x + 7 = 12 + 7 + …" at bounding box center [194, 88] width 358 height 177
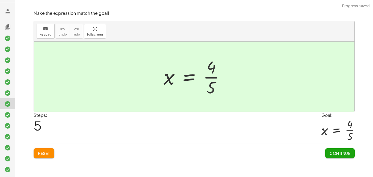
click at [334, 155] on div "Solve for x. keyboard keypad undo undo redo redo fullscreen + x + 7 = 12 + 7 + …" at bounding box center [194, 88] width 358 height 177
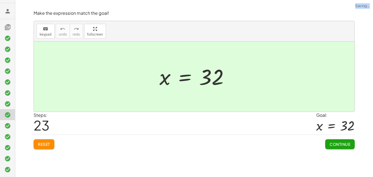
click at [334, 155] on div "Solve for x. keyboard keypad undo undo redo redo fullscreen + x + 7 = 12 + 7 + …" at bounding box center [194, 88] width 358 height 177
click at [332, 141] on span "Continue" at bounding box center [339, 143] width 21 height 5
click at [0, 0] on span "Continue" at bounding box center [0, 0] width 0 height 0
click at [0, 0] on button "Continue" at bounding box center [0, 0] width 0 height 0
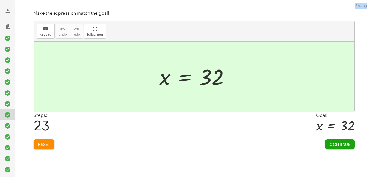
click at [0, 0] on button "Continue" at bounding box center [0, 0] width 0 height 0
click at [0, 0] on div at bounding box center [0, 0] width 0 height 0
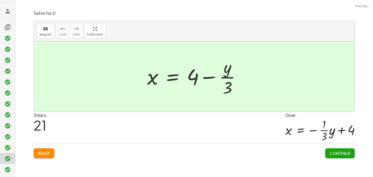
click at [332, 141] on div at bounding box center [319, 130] width 69 height 24
click at [336, 150] on button "Continue" at bounding box center [339, 153] width 29 height 10
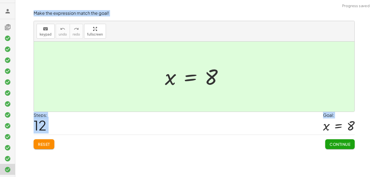
click at [340, 142] on span "Continue" at bounding box center [339, 143] width 21 height 5
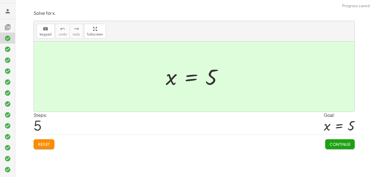
click at [11, 12] on h3 at bounding box center [7, 11] width 15 height 16
click at [9, 13] on icon at bounding box center [7, 11] width 7 height 7
click at [5, 20] on h3 at bounding box center [7, 24] width 15 height 11
click at [6, 15] on h3 at bounding box center [7, 11] width 15 height 16
click at [7, 14] on icon at bounding box center [7, 11] width 7 height 7
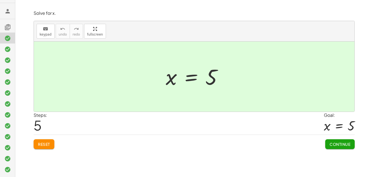
click at [5, 9] on icon at bounding box center [7, 11] width 7 height 7
click at [8, 11] on icon at bounding box center [7, 11] width 7 height 7
click at [8, 25] on icon at bounding box center [7, 27] width 7 height 7
click at [6, 163] on div at bounding box center [7, 158] width 15 height 11
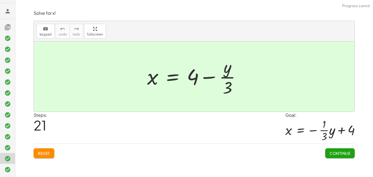
click at [6, 167] on icon at bounding box center [7, 169] width 7 height 7
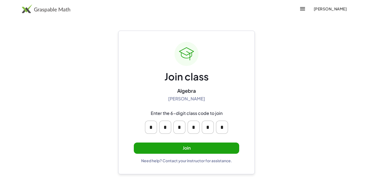
click at [182, 148] on button "Join" at bounding box center [186, 147] width 105 height 11
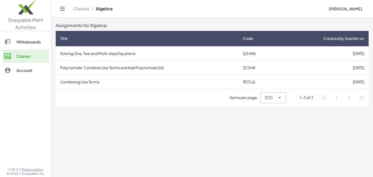
click at [112, 69] on td "Polynomials: Combine Like Terms and Add Polynomials (IA)" at bounding box center [147, 67] width 183 height 14
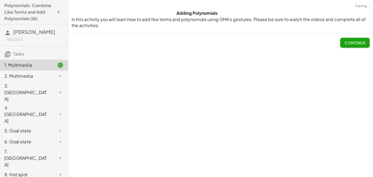
click at [353, 44] on span "Continue" at bounding box center [355, 42] width 21 height 5
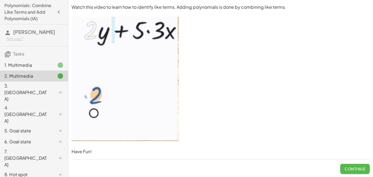
click at [352, 171] on button "Continue" at bounding box center [354, 169] width 29 height 10
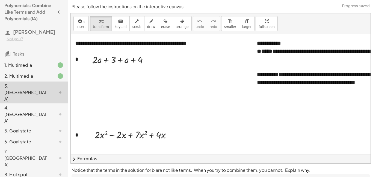
scroll to position [0, 1]
drag, startPoint x: 97, startPoint y: 60, endPoint x: 126, endPoint y: 59, distance: 28.7
click at [119, 60] on div at bounding box center [121, 59] width 73 height 15
drag, startPoint x: 104, startPoint y: 76, endPoint x: 129, endPoint y: 77, distance: 25.1
click at [129, 77] on div at bounding box center [121, 74] width 73 height 14
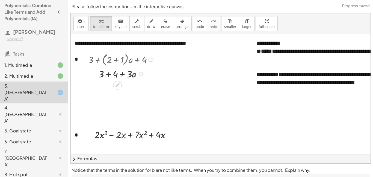
click at [125, 75] on div at bounding box center [121, 74] width 73 height 14
click at [128, 82] on div at bounding box center [121, 87] width 73 height 14
click at [125, 77] on div at bounding box center [121, 74] width 73 height 14
click at [127, 87] on div at bounding box center [121, 87] width 73 height 14
click at [102, 87] on div at bounding box center [121, 87] width 73 height 14
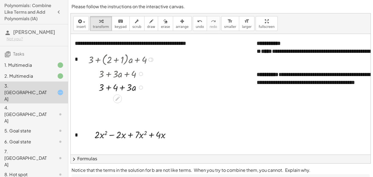
click at [119, 86] on div at bounding box center [121, 87] width 73 height 14
click at [106, 88] on div at bounding box center [121, 87] width 73 height 14
click at [107, 88] on div at bounding box center [121, 87] width 73 height 14
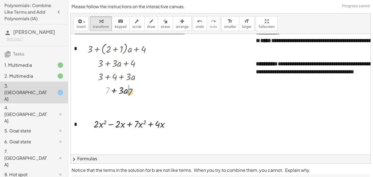
drag, startPoint x: 109, startPoint y: 91, endPoint x: 132, endPoint y: 93, distance: 23.0
click at [132, 93] on div at bounding box center [121, 90] width 73 height 14
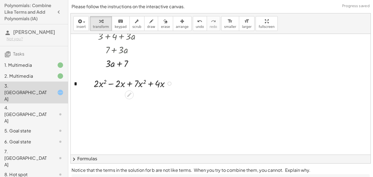
scroll to position [52, 3]
drag, startPoint x: 118, startPoint y: 83, endPoint x: 162, endPoint y: 87, distance: 44.3
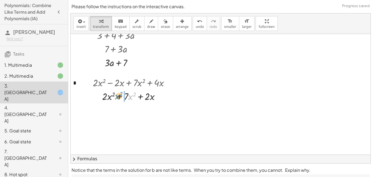
drag, startPoint x: 130, startPoint y: 95, endPoint x: 115, endPoint y: 95, distance: 14.7
click at [115, 95] on div at bounding box center [133, 96] width 86 height 14
drag, startPoint x: 112, startPoint y: 95, endPoint x: 121, endPoint y: 95, distance: 9.8
click at [121, 95] on div at bounding box center [133, 96] width 86 height 14
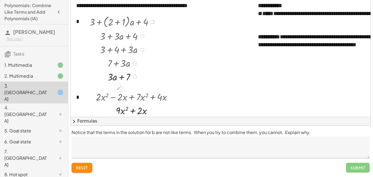
scroll to position [217, 0]
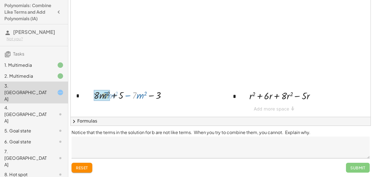
drag, startPoint x: 136, startPoint y: 97, endPoint x: 107, endPoint y: 98, distance: 28.4
drag, startPoint x: 127, startPoint y: 106, endPoint x: 142, endPoint y: 107, distance: 14.8
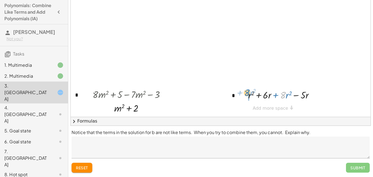
drag, startPoint x: 286, startPoint y: 94, endPoint x: 250, endPoint y: 92, distance: 35.2
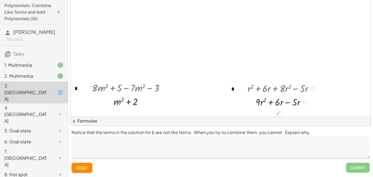
drag, startPoint x: 279, startPoint y: 101, endPoint x: 294, endPoint y: 102, distance: 15.1
click at [294, 102] on div "**********" at bounding box center [268, 13] width 398 height 482
drag, startPoint x: 278, startPoint y: 102, endPoint x: 295, endPoint y: 103, distance: 16.4
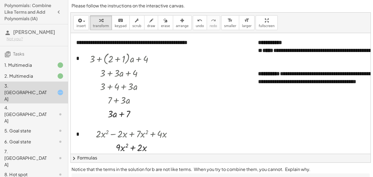
scroll to position [0, 1]
click at [111, 55] on div at bounding box center [122, 58] width 73 height 15
click at [121, 125] on div "+ · 2 · x 2 − · 2 · x + · 7 · x 2 + · 4 · x + · 2 · x 2 + · 7 · x 2 + · 2 · x +…" at bounding box center [131, 140] width 89 height 30
click at [118, 124] on icon at bounding box center [118, 125] width 4 height 4
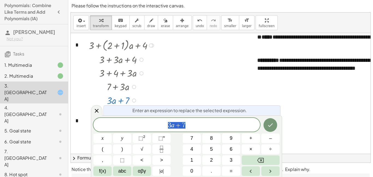
scroll to position [0, 0]
click at [198, 122] on span "3 a + 7" at bounding box center [176, 125] width 167 height 8
click at [273, 123] on icon "Done" at bounding box center [270, 124] width 7 height 7
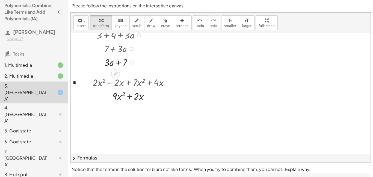
scroll to position [29, 6]
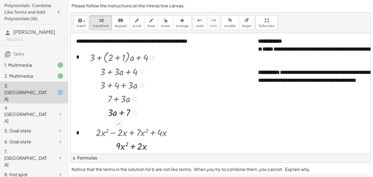
click at [135, 63] on div at bounding box center [123, 56] width 73 height 15
click at [152, 59] on div at bounding box center [152, 57] width 4 height 4
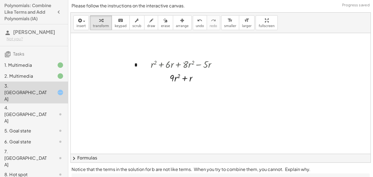
click at [45, 91] on div "3. Canvas" at bounding box center [26, 92] width 44 height 20
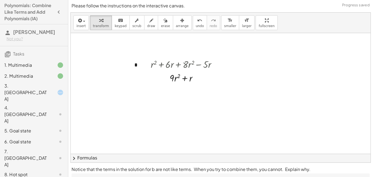
click at [58, 93] on icon at bounding box center [60, 92] width 7 height 7
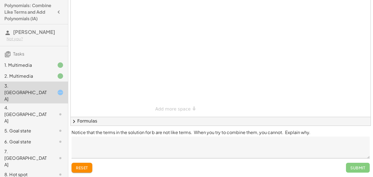
click at [114, 144] on textarea at bounding box center [221, 147] width 298 height 22
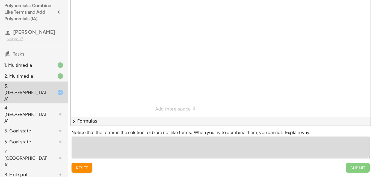
click at [149, 147] on textarea at bounding box center [221, 147] width 298 height 22
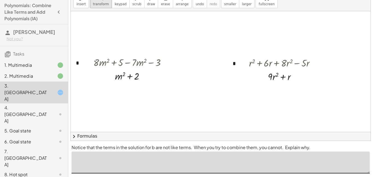
scroll to position [278, 0]
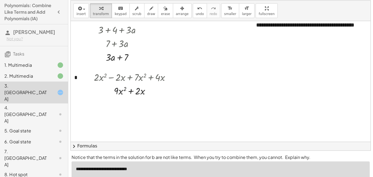
scroll to position [45, 2]
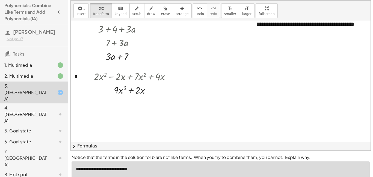
click at [166, 171] on textarea "**********" at bounding box center [221, 172] width 298 height 22
type textarea "**********"
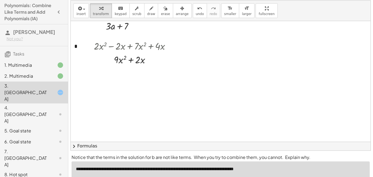
scroll to position [38, 0]
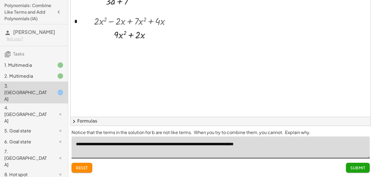
click at [363, 164] on button "Submit" at bounding box center [358, 167] width 24 height 10
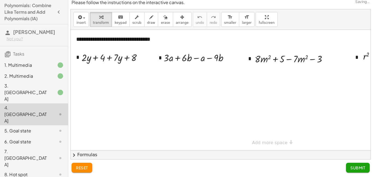
scroll to position [4, 0]
drag, startPoint x: 86, startPoint y: 59, endPoint x: 121, endPoint y: 62, distance: 34.8
drag, startPoint x: 94, startPoint y: 58, endPoint x: 127, endPoint y: 61, distance: 33.4
drag, startPoint x: 204, startPoint y: 60, endPoint x: 174, endPoint y: 58, distance: 30.3
drag, startPoint x: 219, startPoint y: 56, endPoint x: 201, endPoint y: 58, distance: 17.8
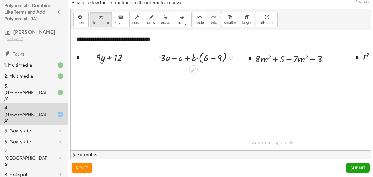
click at [209, 58] on div at bounding box center [198, 57] width 81 height 15
click at [213, 81] on div at bounding box center [268, 90] width 395 height 120
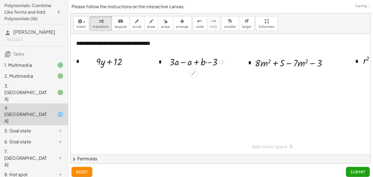
click at [182, 63] on div at bounding box center [198, 62] width 63 height 14
click at [195, 62] on div at bounding box center [198, 62] width 50 height 14
click at [203, 62] on div at bounding box center [198, 62] width 50 height 14
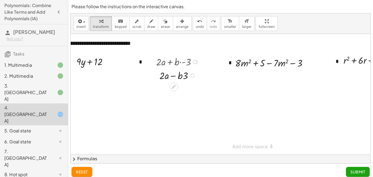
click at [193, 60] on div at bounding box center [178, 62] width 50 height 14
click at [194, 61] on div at bounding box center [195, 62] width 4 height 4
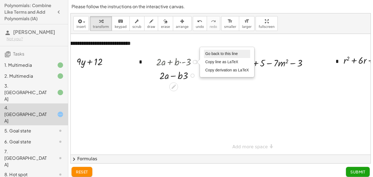
click at [218, 56] on li "Go back to this line" at bounding box center [227, 54] width 46 height 8
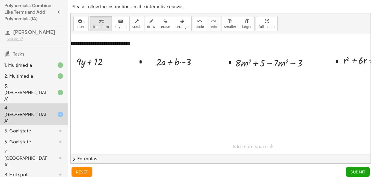
click at [176, 86] on div at bounding box center [248, 94] width 395 height 120
click at [195, 63] on div "Go back to this line Copy line as LaTeX Copy derivation as LaTeX" at bounding box center [195, 62] width 4 height 4
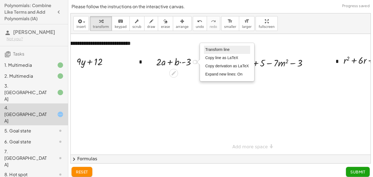
click at [210, 52] on li "Transform line" at bounding box center [227, 50] width 46 height 8
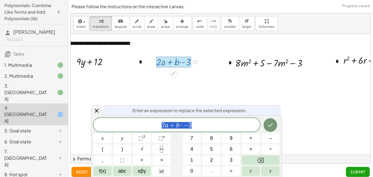
scroll to position [1, 0]
click at [189, 96] on div at bounding box center [248, 94] width 395 height 120
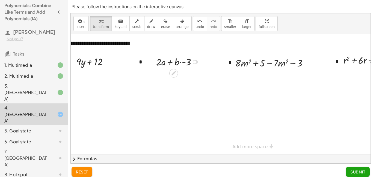
click at [173, 97] on div at bounding box center [248, 94] width 395 height 120
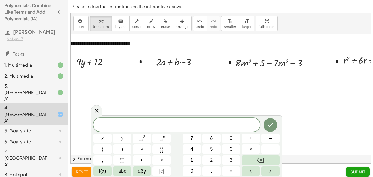
click at [174, 96] on div at bounding box center [248, 94] width 395 height 120
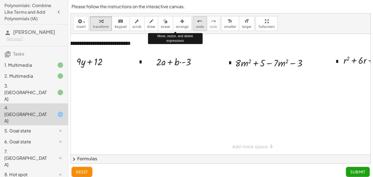
click at [196, 25] on span "undo" at bounding box center [200, 27] width 8 height 4
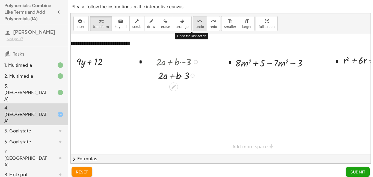
click at [196, 25] on span "undo" at bounding box center [200, 27] width 8 height 4
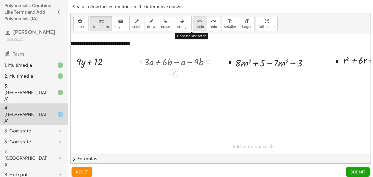
click at [196, 25] on span "undo" at bounding box center [200, 27] width 8 height 4
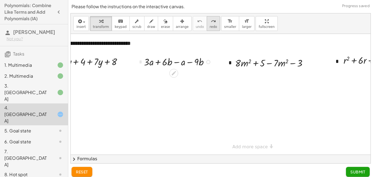
click at [210, 28] on span "redo" at bounding box center [213, 27] width 7 height 4
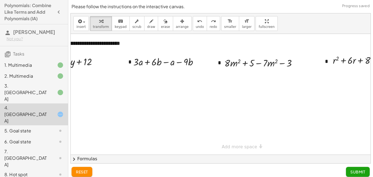
scroll to position [0, 29]
drag, startPoint x: 159, startPoint y: 63, endPoint x: 196, endPoint y: 64, distance: 37.2
click at [196, 64] on div at bounding box center [168, 62] width 75 height 14
click at [180, 63] on div at bounding box center [168, 62] width 75 height 14
drag, startPoint x: 164, startPoint y: 64, endPoint x: 155, endPoint y: 64, distance: 9.0
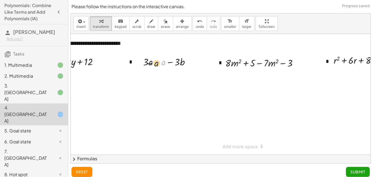
click at [155, 64] on div at bounding box center [168, 62] width 57 height 14
drag, startPoint x: 150, startPoint y: 64, endPoint x: 164, endPoint y: 65, distance: 14.0
click at [162, 63] on div at bounding box center [168, 61] width 65 height 15
click at [162, 60] on div at bounding box center [168, 61] width 65 height 15
click at [163, 63] on div at bounding box center [168, 61] width 65 height 15
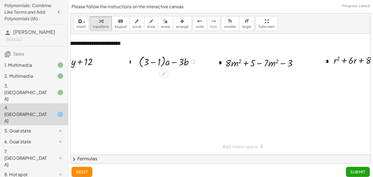
click at [168, 63] on div at bounding box center [168, 61] width 65 height 15
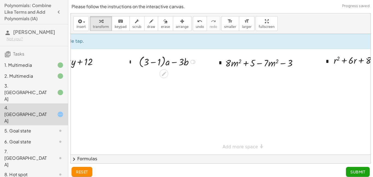
click at [154, 63] on div at bounding box center [168, 61] width 65 height 15
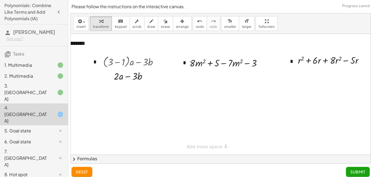
scroll to position [0, 66]
drag, startPoint x: 233, startPoint y: 67, endPoint x: 218, endPoint y: 63, distance: 16.1
click at [218, 63] on div at bounding box center [227, 63] width 82 height 14
drag, startPoint x: 236, startPoint y: 64, endPoint x: 198, endPoint y: 68, distance: 37.8
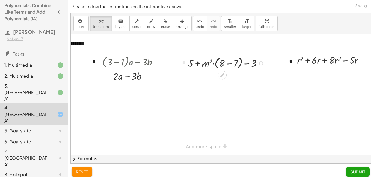
click at [211, 62] on div at bounding box center [226, 62] width 83 height 15
click at [204, 63] on div at bounding box center [226, 62] width 83 height 15
click at [227, 63] on div at bounding box center [226, 62] width 83 height 15
click at [196, 26] on span "undo" at bounding box center [200, 27] width 8 height 4
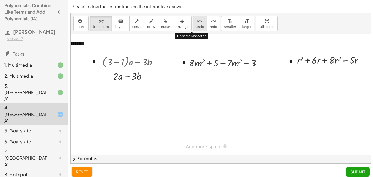
click at [196, 26] on span "undo" at bounding box center [200, 27] width 8 height 4
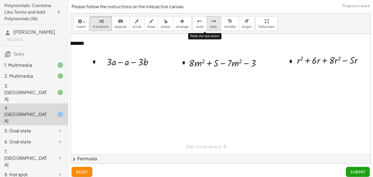
click at [210, 26] on span "redo" at bounding box center [213, 27] width 7 height 4
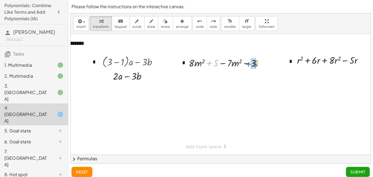
drag, startPoint x: 210, startPoint y: 67, endPoint x: 249, endPoint y: 68, distance: 39.0
click at [249, 68] on div at bounding box center [227, 63] width 82 height 14
drag, startPoint x: 205, startPoint y: 63, endPoint x: 223, endPoint y: 63, distance: 18.6
click at [223, 63] on div at bounding box center [227, 63] width 69 height 14
click at [220, 63] on div at bounding box center [227, 62] width 67 height 15
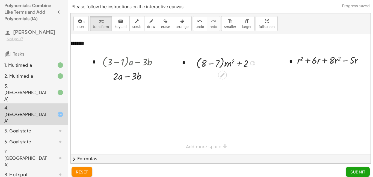
click at [210, 61] on div at bounding box center [227, 62] width 67 height 15
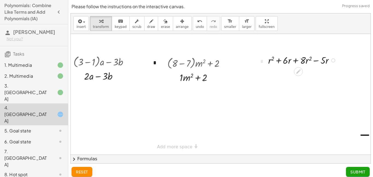
scroll to position [0, 95]
drag, startPoint x: 288, startPoint y: 60, endPoint x: 334, endPoint y: 66, distance: 46.1
click at [334, 66] on div at bounding box center [303, 60] width 75 height 14
click at [322, 61] on div at bounding box center [303, 60] width 75 height 14
click at [312, 60] on div at bounding box center [303, 60] width 75 height 14
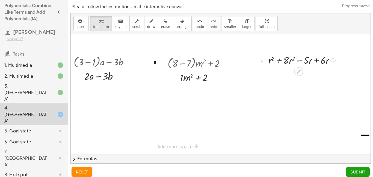
click at [305, 61] on div at bounding box center [303, 60] width 75 height 14
click at [317, 61] on div at bounding box center [303, 60] width 75 height 14
drag, startPoint x: 300, startPoint y: 72, endPoint x: 283, endPoint y: 73, distance: 16.7
click at [297, 86] on div at bounding box center [303, 87] width 75 height 15
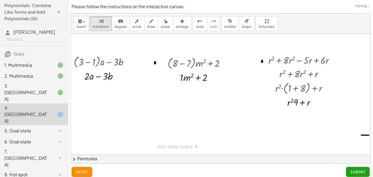
scroll to position [4, 0]
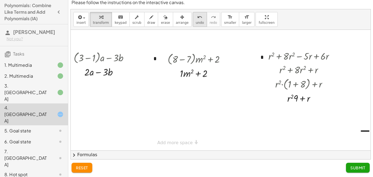
click at [197, 16] on icon "undo" at bounding box center [199, 17] width 5 height 7
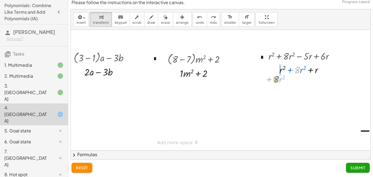
drag, startPoint x: 296, startPoint y: 68, endPoint x: 275, endPoint y: 75, distance: 22.1
click at [275, 75] on div at bounding box center [303, 70] width 67 height 14
click at [290, 79] on div at bounding box center [303, 83] width 75 height 14
click at [300, 82] on div at bounding box center [303, 83] width 75 height 14
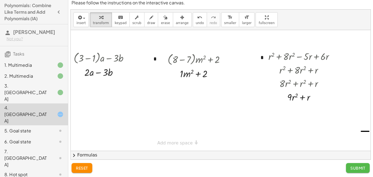
click at [351, 168] on span "Submit" at bounding box center [357, 167] width 15 height 5
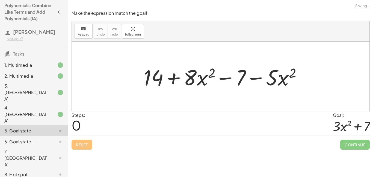
scroll to position [0, 0]
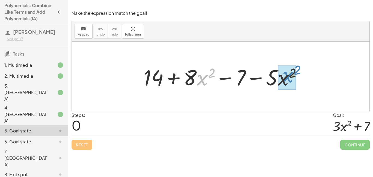
drag, startPoint x: 203, startPoint y: 79, endPoint x: 288, endPoint y: 76, distance: 85.5
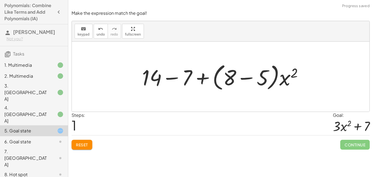
click at [267, 74] on div at bounding box center [224, 76] width 171 height 31
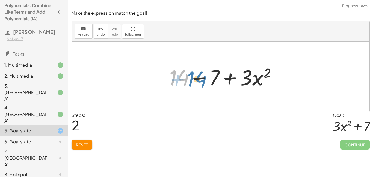
drag, startPoint x: 183, startPoint y: 80, endPoint x: 201, endPoint y: 81, distance: 18.1
click at [201, 81] on div at bounding box center [225, 77] width 116 height 28
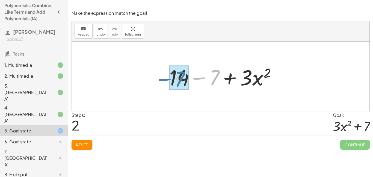
drag, startPoint x: 212, startPoint y: 75, endPoint x: 177, endPoint y: 76, distance: 35.0
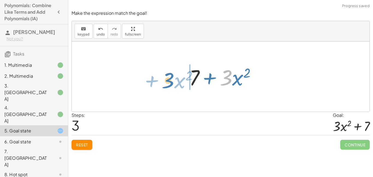
drag, startPoint x: 230, startPoint y: 74, endPoint x: 171, endPoint y: 76, distance: 58.2
click at [171, 76] on div "+ 14 + · 8 · x 2 − 7 − · 5 · x 2 + 14 − 7 + · ( + 8 − 5 ) · x 2 + 14 − 7 + · 3 …" at bounding box center [221, 76] width 298 height 70
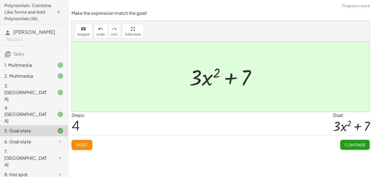
click at [349, 144] on span "Continue" at bounding box center [355, 144] width 21 height 5
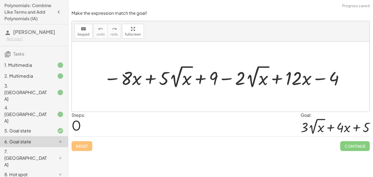
scroll to position [34, 0]
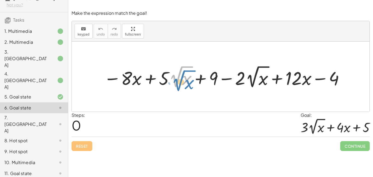
click at [173, 86] on div at bounding box center [224, 77] width 247 height 26
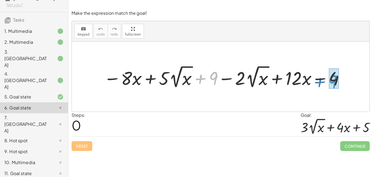
drag, startPoint x: 215, startPoint y: 75, endPoint x: 334, endPoint y: 78, distance: 118.8
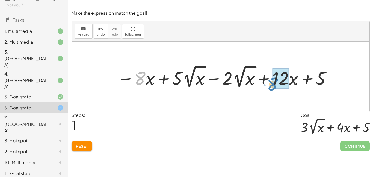
drag, startPoint x: 143, startPoint y: 78, endPoint x: 277, endPoint y: 83, distance: 133.9
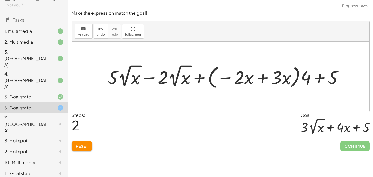
click at [275, 81] on div at bounding box center [227, 76] width 245 height 27
click at [272, 80] on div at bounding box center [227, 76] width 245 height 27
click at [290, 78] on div at bounding box center [227, 76] width 245 height 27
click at [286, 80] on div at bounding box center [227, 76] width 245 height 27
click at [304, 77] on div at bounding box center [227, 76] width 245 height 27
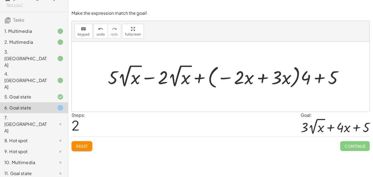
click at [262, 78] on div at bounding box center [227, 76] width 245 height 27
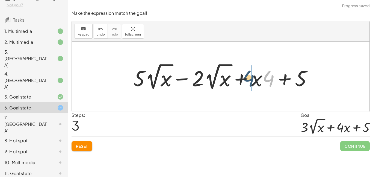
drag, startPoint x: 271, startPoint y: 80, endPoint x: 251, endPoint y: 80, distance: 19.9
click at [251, 80] on div at bounding box center [224, 76] width 188 height 30
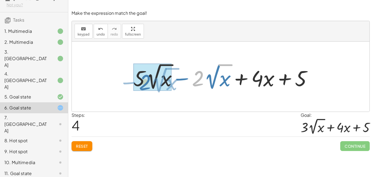
drag, startPoint x: 205, startPoint y: 73, endPoint x: 154, endPoint y: 78, distance: 51.0
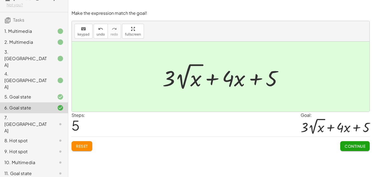
click at [358, 149] on button "Continue" at bounding box center [354, 146] width 29 height 10
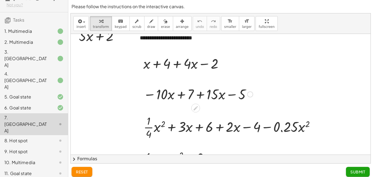
scroll to position [0, 0]
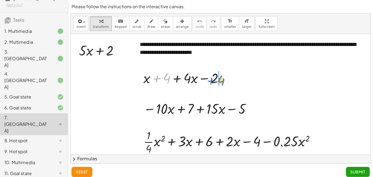
drag, startPoint x: 167, startPoint y: 78, endPoint x: 217, endPoint y: 81, distance: 50.0
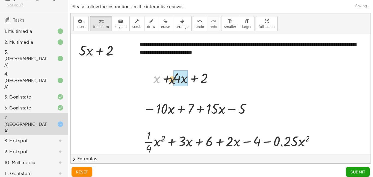
drag, startPoint x: 160, startPoint y: 78, endPoint x: 177, endPoint y: 80, distance: 16.7
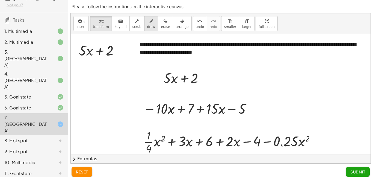
click at [147, 25] on span "draw" at bounding box center [151, 27] width 8 height 4
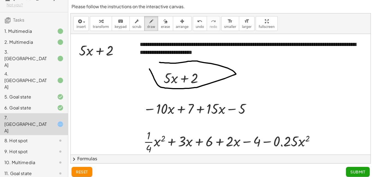
drag, startPoint x: 149, startPoint y: 69, endPoint x: 144, endPoint y: 64, distance: 6.9
click at [144, 64] on div at bounding box center [221, 112] width 300 height 157
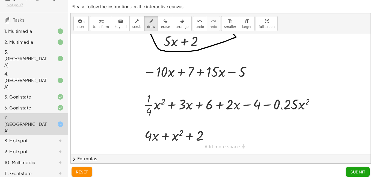
click at [358, 172] on span "Submit" at bounding box center [357, 171] width 15 height 5
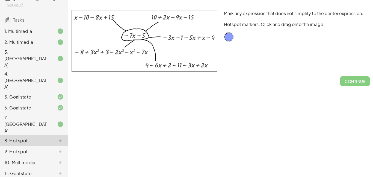
click at [87, 17] on img at bounding box center [145, 40] width 146 height 61
click at [159, 66] on img at bounding box center [145, 40] width 146 height 61
drag, startPoint x: 228, startPoint y: 36, endPoint x: 106, endPoint y: 19, distance: 122.3
drag, startPoint x: 107, startPoint y: 20, endPoint x: 94, endPoint y: 27, distance: 14.2
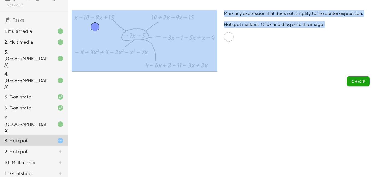
drag, startPoint x: 226, startPoint y: 38, endPoint x: 121, endPoint y: 63, distance: 108.0
click at [121, 63] on div "Mark any expression that does not simplify to the center expression. Hotspot ma…" at bounding box center [220, 41] width 305 height 68
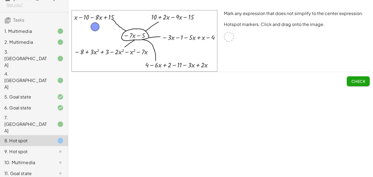
click at [191, 92] on div "**********" at bounding box center [220, 88] width 305 height 177
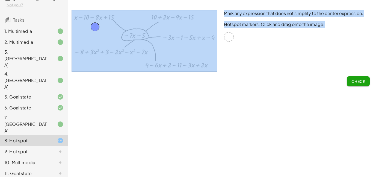
drag, startPoint x: 230, startPoint y: 39, endPoint x: 216, endPoint y: 41, distance: 13.9
click at [216, 41] on div "Mark any expression that does not simplify to the center expression. Hotspot ma…" at bounding box center [220, 41] width 305 height 68
click at [248, 50] on div "Mark any expression that does not simplify to the center expression. Hotspot ma…" at bounding box center [297, 41] width 152 height 68
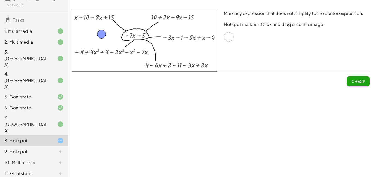
drag, startPoint x: 96, startPoint y: 25, endPoint x: 102, endPoint y: 33, distance: 9.7
drag, startPoint x: 102, startPoint y: 34, endPoint x: 103, endPoint y: 42, distance: 8.8
drag, startPoint x: 102, startPoint y: 43, endPoint x: 101, endPoint y: 17, distance: 25.7
click at [353, 83] on span "Check" at bounding box center [358, 81] width 14 height 5
drag, startPoint x: 102, startPoint y: 16, endPoint x: 106, endPoint y: 48, distance: 32.5
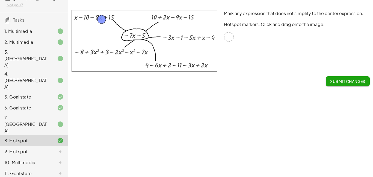
drag, startPoint x: 106, startPoint y: 49, endPoint x: 103, endPoint y: 20, distance: 29.4
drag, startPoint x: 99, startPoint y: 20, endPoint x: 112, endPoint y: 55, distance: 36.4
click at [358, 83] on span "Submit Changes" at bounding box center [347, 81] width 35 height 5
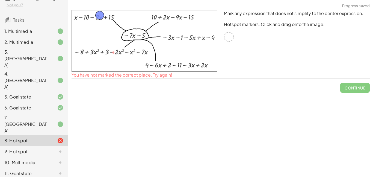
drag, startPoint x: 113, startPoint y: 56, endPoint x: 100, endPoint y: 20, distance: 38.1
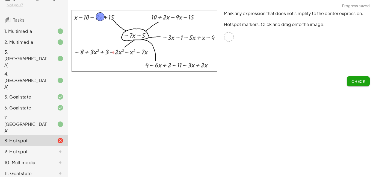
click at [363, 80] on span "Check" at bounding box center [358, 81] width 14 height 5
click at [363, 80] on span "Continue" at bounding box center [355, 81] width 21 height 5
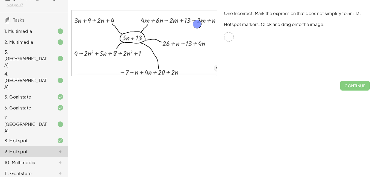
drag, startPoint x: 229, startPoint y: 34, endPoint x: 198, endPoint y: 21, distance: 34.2
click at [351, 78] on span "Check" at bounding box center [358, 83] width 23 height 14
click at [353, 82] on button "Check" at bounding box center [358, 86] width 23 height 10
click at [0, 0] on div "One Incorrect: Mark the expression that does not simplify to 5n+13. Hotspot mar…" at bounding box center [0, 0] width 0 height 0
click at [351, 87] on span "Continue" at bounding box center [355, 85] width 21 height 5
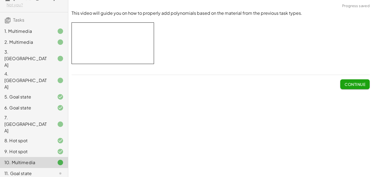
click at [349, 86] on span "Continue" at bounding box center [355, 84] width 21 height 5
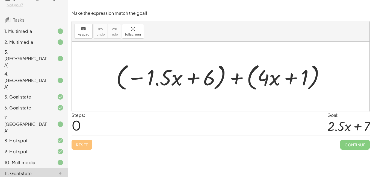
click at [171, 74] on div at bounding box center [222, 76] width 218 height 31
click at [265, 80] on div at bounding box center [222, 76] width 218 height 31
click at [271, 78] on div at bounding box center [222, 76] width 218 height 31
click at [288, 71] on div at bounding box center [222, 76] width 218 height 31
click at [192, 75] on div at bounding box center [222, 76] width 218 height 31
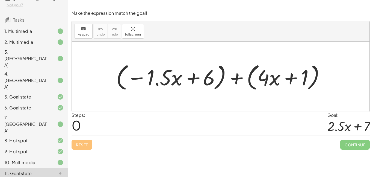
click at [191, 75] on div at bounding box center [222, 76] width 218 height 31
drag, startPoint x: 145, startPoint y: 84, endPoint x: 165, endPoint y: 87, distance: 19.3
click at [165, 87] on div at bounding box center [222, 76] width 218 height 31
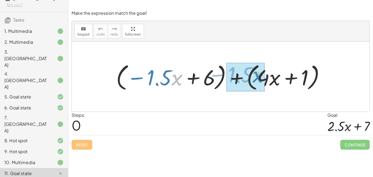
drag, startPoint x: 173, startPoint y: 81, endPoint x: 254, endPoint y: 78, distance: 81.7
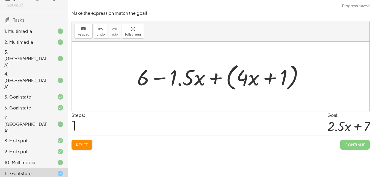
click at [251, 76] on div at bounding box center [222, 76] width 176 height 31
drag, startPoint x: 256, startPoint y: 81, endPoint x: 226, endPoint y: 82, distance: 30.0
click at [226, 82] on div at bounding box center [222, 76] width 176 height 31
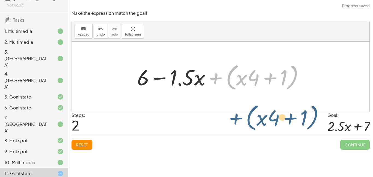
drag, startPoint x: 229, startPoint y: 80, endPoint x: 250, endPoint y: 120, distance: 45.4
click at [0, 0] on div "Make the expression match the goal! keyboard keypad undo undo redo redo fullscr…" at bounding box center [0, 0] width 0 height 0
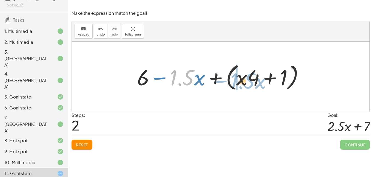
drag, startPoint x: 192, startPoint y: 74, endPoint x: 253, endPoint y: 78, distance: 61.8
click at [253, 78] on div at bounding box center [222, 76] width 176 height 31
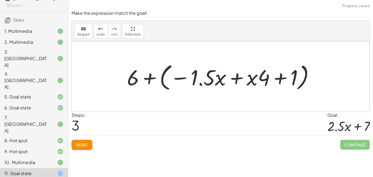
click at [253, 78] on div at bounding box center [222, 76] width 197 height 31
click at [218, 78] on div at bounding box center [222, 76] width 197 height 31
click at [197, 79] on div at bounding box center [222, 76] width 197 height 31
click at [173, 77] on div at bounding box center [222, 76] width 197 height 31
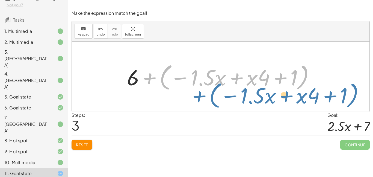
drag, startPoint x: 144, startPoint y: 80, endPoint x: 175, endPoint y: 85, distance: 31.6
click at [175, 85] on div at bounding box center [222, 76] width 197 height 31
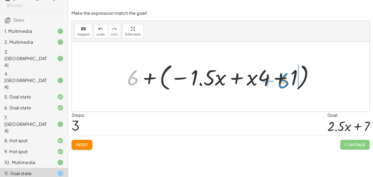
drag, startPoint x: 130, startPoint y: 78, endPoint x: 280, endPoint y: 81, distance: 150.4
click at [280, 81] on div at bounding box center [222, 76] width 197 height 31
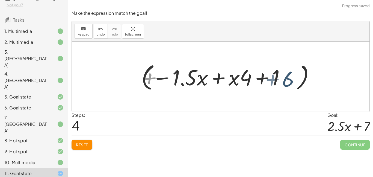
click at [280, 81] on div at bounding box center [222, 76] width 197 height 31
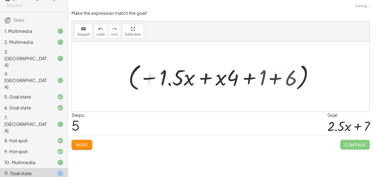
click at [280, 81] on div at bounding box center [222, 76] width 167 height 31
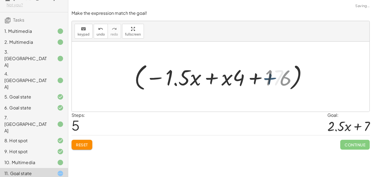
click at [280, 81] on div at bounding box center [222, 76] width 167 height 31
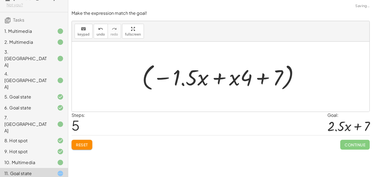
click at [239, 76] on div at bounding box center [222, 76] width 167 height 31
click at [217, 74] on div at bounding box center [222, 76] width 167 height 31
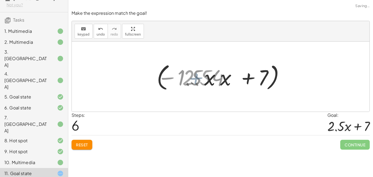
click at [189, 81] on div at bounding box center [222, 76] width 107 height 31
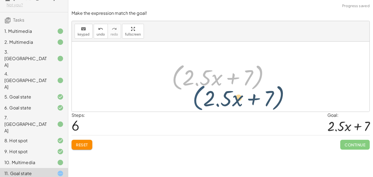
drag, startPoint x: 173, startPoint y: 81, endPoint x: 194, endPoint y: 102, distance: 29.9
click at [194, 102] on div "+ ( − · 1.5 · x + 6 ) + ( + · 4 · x + 1 ) + 6 − · 1.5 · x + ( + · 4 · x + 1 ) +…" at bounding box center [221, 76] width 298 height 70
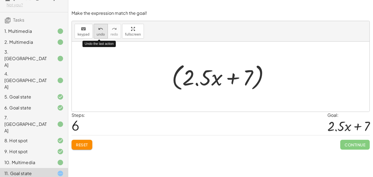
click at [99, 33] on span "undo" at bounding box center [101, 34] width 8 height 4
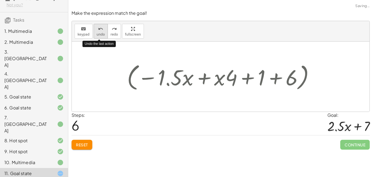
click at [99, 33] on span "undo" at bounding box center [101, 34] width 8 height 4
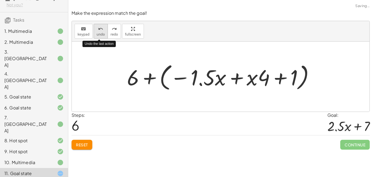
click at [99, 33] on span "undo" at bounding box center [101, 34] width 8 height 4
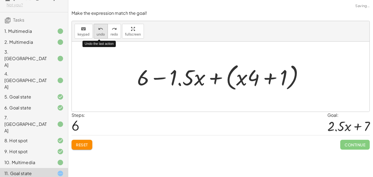
click at [99, 33] on span "undo" at bounding box center [101, 34] width 8 height 4
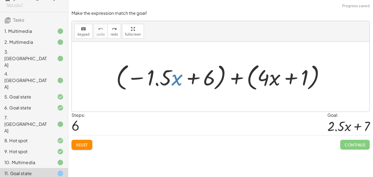
click at [185, 90] on div at bounding box center [222, 76] width 218 height 31
click at [177, 97] on div at bounding box center [221, 76] width 298 height 70
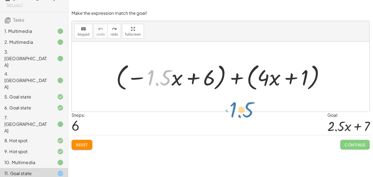
drag, startPoint x: 155, startPoint y: 78, endPoint x: 237, endPoint y: 110, distance: 88.4
click at [237, 110] on div "· 1.5 − · x + ( − · 1.5 · x + 6 ) + ( + · 4 · x + 1 )" at bounding box center [221, 76] width 298 height 70
click at [234, 78] on div at bounding box center [222, 76] width 218 height 31
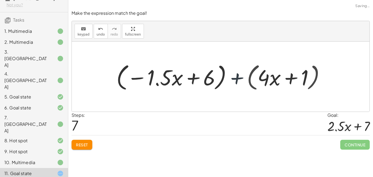
click at [234, 78] on div at bounding box center [222, 76] width 197 height 31
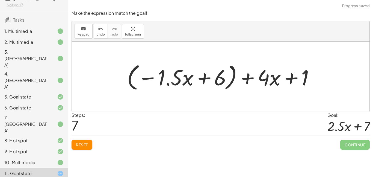
click at [231, 77] on div at bounding box center [222, 76] width 197 height 31
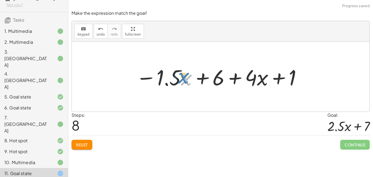
drag, startPoint x: 182, startPoint y: 75, endPoint x: 176, endPoint y: 75, distance: 6.1
click at [176, 75] on div at bounding box center [218, 77] width 171 height 28
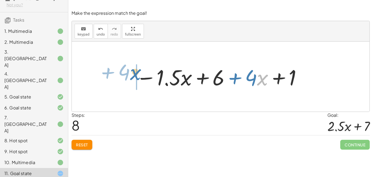
drag, startPoint x: 258, startPoint y: 74, endPoint x: 133, endPoint y: 69, distance: 124.6
click at [133, 69] on div at bounding box center [218, 77] width 171 height 28
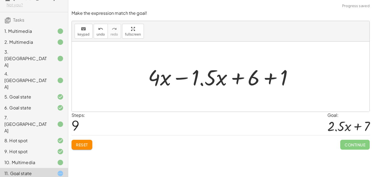
click at [193, 72] on div at bounding box center [222, 77] width 155 height 28
click at [197, 76] on div at bounding box center [222, 77] width 155 height 28
click at [164, 80] on div at bounding box center [222, 77] width 155 height 28
click at [190, 76] on div at bounding box center [222, 77] width 155 height 28
click at [190, 76] on div at bounding box center [222, 77] width 115 height 28
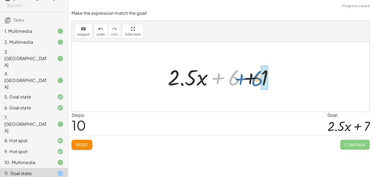
drag, startPoint x: 227, startPoint y: 75, endPoint x: 253, endPoint y: 77, distance: 26.5
click at [253, 77] on div at bounding box center [222, 77] width 115 height 28
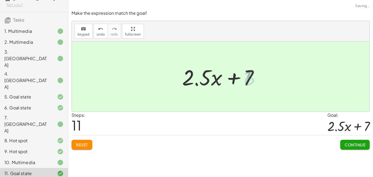
click at [252, 76] on div at bounding box center [223, 77] width 86 height 28
click at [347, 144] on span "Continue" at bounding box center [355, 144] width 21 height 5
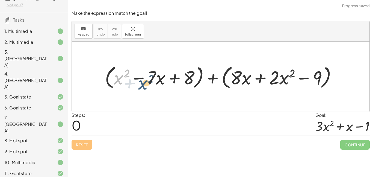
drag, startPoint x: 117, startPoint y: 80, endPoint x: 141, endPoint y: 85, distance: 24.6
click at [141, 85] on div at bounding box center [222, 76] width 241 height 27
click at [212, 75] on div at bounding box center [222, 76] width 241 height 27
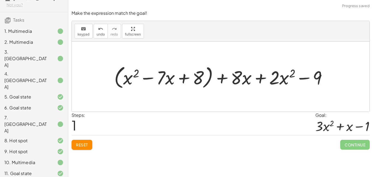
click at [203, 77] on div at bounding box center [222, 76] width 223 height 27
click at [218, 79] on div at bounding box center [222, 76] width 223 height 27
click at [186, 72] on div at bounding box center [222, 76] width 223 height 27
click at [205, 74] on div at bounding box center [222, 76] width 223 height 27
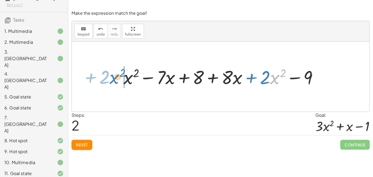
drag, startPoint x: 274, startPoint y: 78, endPoint x: 115, endPoint y: 78, distance: 159.7
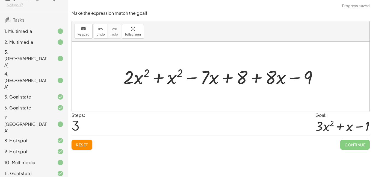
click at [135, 83] on div at bounding box center [223, 76] width 204 height 25
click at [165, 78] on div at bounding box center [223, 76] width 204 height 25
click at [165, 78] on div at bounding box center [222, 76] width 171 height 25
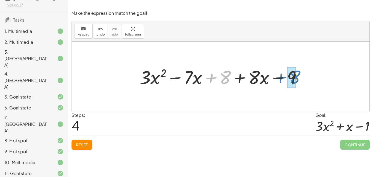
drag, startPoint x: 217, startPoint y: 77, endPoint x: 287, endPoint y: 77, distance: 69.6
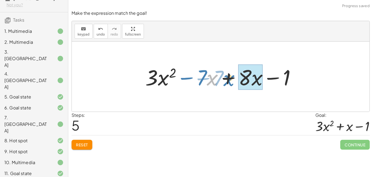
drag, startPoint x: 218, startPoint y: 79, endPoint x: 236, endPoint y: 80, distance: 18.3
click at [236, 80] on div at bounding box center [222, 77] width 160 height 28
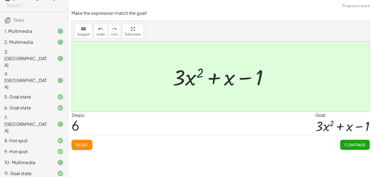
click at [358, 142] on span "Continue" at bounding box center [355, 144] width 21 height 5
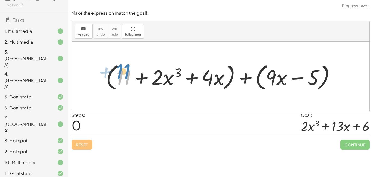
drag, startPoint x: 120, startPoint y: 81, endPoint x: 125, endPoint y: 78, distance: 6.3
click at [125, 78] on div at bounding box center [222, 76] width 239 height 31
click at [247, 77] on div at bounding box center [222, 76] width 239 height 31
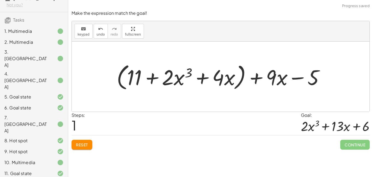
click at [252, 76] on div at bounding box center [223, 76] width 218 height 31
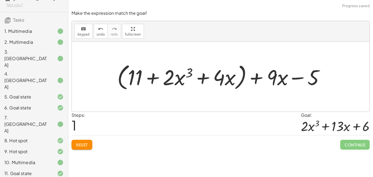
click at [247, 75] on div at bounding box center [223, 76] width 218 height 31
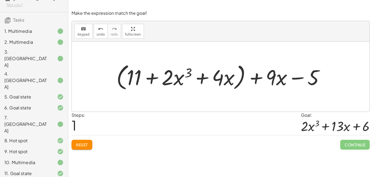
click at [242, 74] on div at bounding box center [223, 76] width 218 height 31
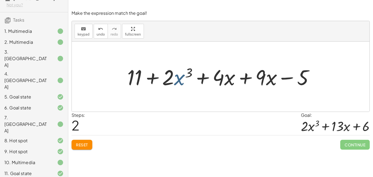
click at [180, 80] on div at bounding box center [222, 77] width 196 height 28
click at [194, 88] on div at bounding box center [222, 77] width 196 height 28
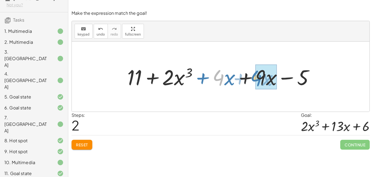
drag, startPoint x: 216, startPoint y: 77, endPoint x: 254, endPoint y: 78, distance: 38.0
click at [254, 78] on div at bounding box center [222, 77] width 196 height 28
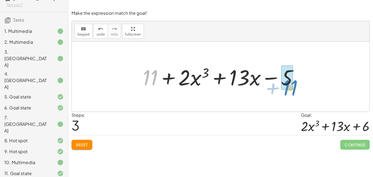
drag, startPoint x: 154, startPoint y: 79, endPoint x: 295, endPoint y: 88, distance: 142.0
click at [295, 88] on div at bounding box center [222, 77] width 165 height 28
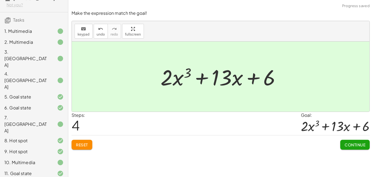
click at [348, 145] on span "Continue" at bounding box center [355, 144] width 21 height 5
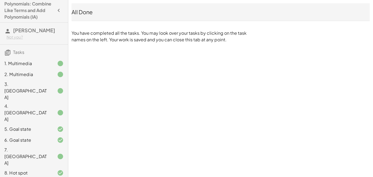
scroll to position [34, 0]
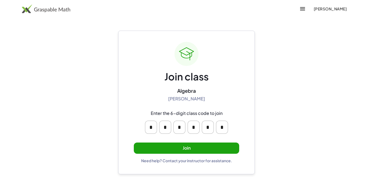
click at [189, 148] on button "Join" at bounding box center [186, 147] width 105 height 11
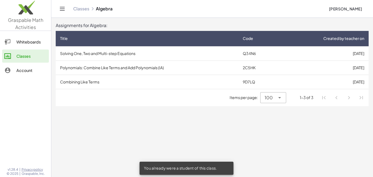
click at [96, 81] on td "Combining Like Terms" at bounding box center [147, 82] width 183 height 14
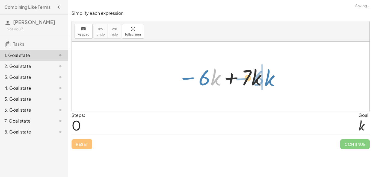
drag, startPoint x: 211, startPoint y: 80, endPoint x: 268, endPoint y: 80, distance: 57.3
click at [268, 80] on div at bounding box center [222, 77] width 95 height 28
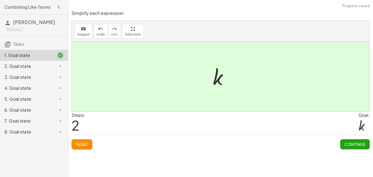
click at [355, 141] on button "Continue" at bounding box center [354, 144] width 29 height 10
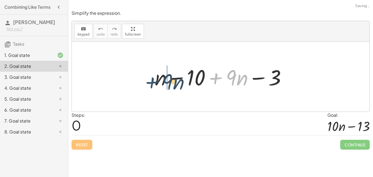
drag, startPoint x: 224, startPoint y: 76, endPoint x: 159, endPoint y: 81, distance: 65.4
click at [159, 81] on div at bounding box center [222, 77] width 141 height 28
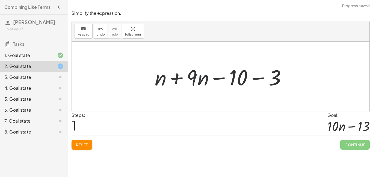
click at [172, 80] on div at bounding box center [222, 77] width 141 height 28
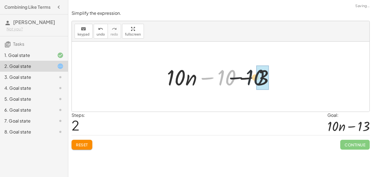
drag, startPoint x: 227, startPoint y: 78, endPoint x: 257, endPoint y: 78, distance: 30.3
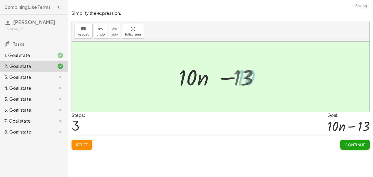
click at [257, 78] on div at bounding box center [222, 77] width 85 height 28
click at [341, 143] on button "Continue" at bounding box center [354, 144] width 29 height 10
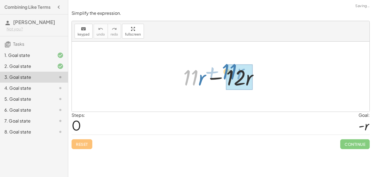
drag, startPoint x: 192, startPoint y: 82, endPoint x: 238, endPoint y: 77, distance: 45.9
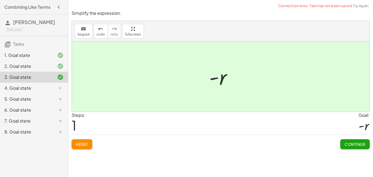
click at [363, 145] on span "Continue" at bounding box center [355, 143] width 21 height 5
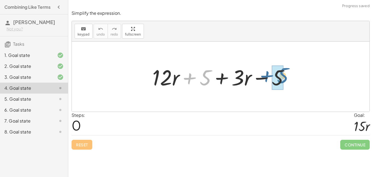
drag, startPoint x: 200, startPoint y: 79, endPoint x: 278, endPoint y: 77, distance: 78.4
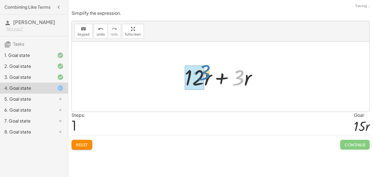
drag, startPoint x: 242, startPoint y: 78, endPoint x: 206, endPoint y: 74, distance: 36.1
click at [206, 74] on div at bounding box center [223, 77] width 82 height 28
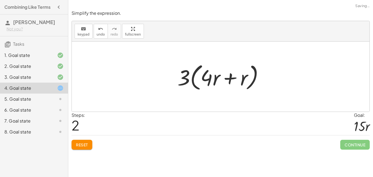
click at [236, 82] on div at bounding box center [223, 76] width 96 height 31
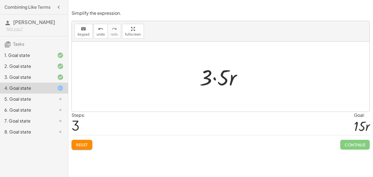
click at [214, 78] on div at bounding box center [223, 77] width 52 height 28
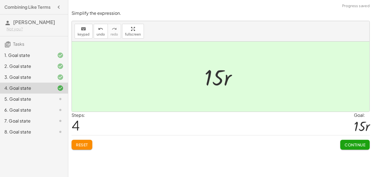
click at [342, 146] on button "Continue" at bounding box center [354, 144] width 29 height 10
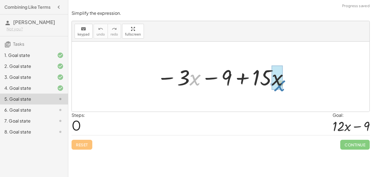
drag, startPoint x: 198, startPoint y: 78, endPoint x: 277, endPoint y: 83, distance: 79.6
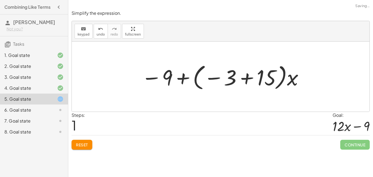
click at [274, 82] on div at bounding box center [223, 76] width 168 height 30
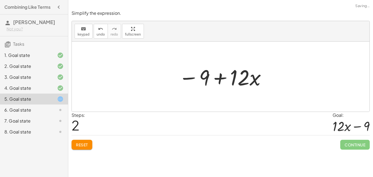
click at [253, 76] on div at bounding box center [223, 77] width 94 height 28
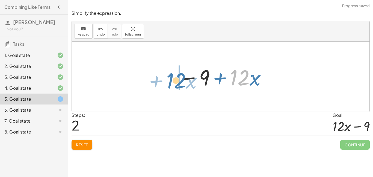
drag, startPoint x: 245, startPoint y: 81, endPoint x: 178, endPoint y: 84, distance: 67.2
click at [178, 84] on div at bounding box center [223, 77] width 94 height 28
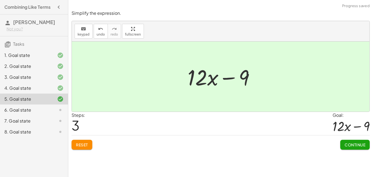
click at [355, 146] on span "Continue" at bounding box center [355, 144] width 21 height 5
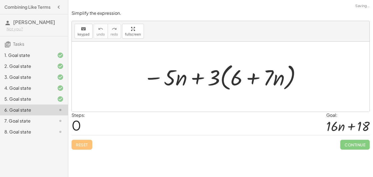
click at [233, 78] on div at bounding box center [223, 76] width 164 height 31
click at [257, 78] on div at bounding box center [223, 76] width 164 height 31
drag, startPoint x: 214, startPoint y: 78, endPoint x: 245, endPoint y: 78, distance: 30.9
click at [245, 78] on div at bounding box center [223, 76] width 164 height 31
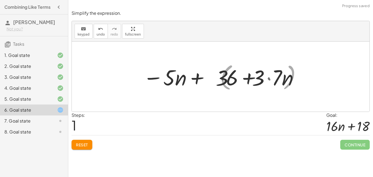
click at [244, 78] on div at bounding box center [222, 77] width 165 height 28
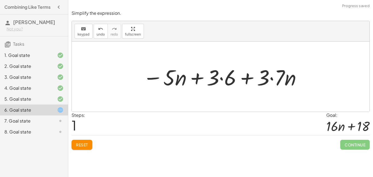
click at [216, 76] on div at bounding box center [222, 77] width 165 height 28
click at [240, 80] on div at bounding box center [222, 77] width 165 height 28
click at [233, 79] on div at bounding box center [222, 77] width 165 height 28
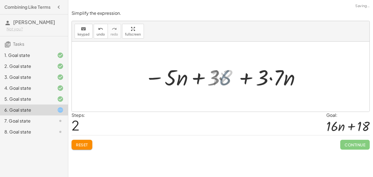
click at [225, 77] on div at bounding box center [223, 77] width 156 height 28
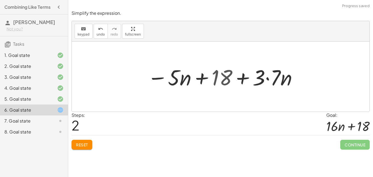
click at [260, 78] on div at bounding box center [223, 77] width 156 height 28
click at [265, 79] on div at bounding box center [223, 77] width 156 height 28
click at [268, 78] on div at bounding box center [223, 77] width 156 height 28
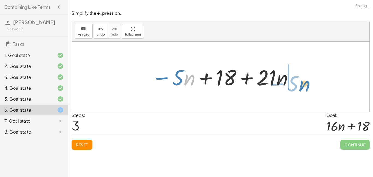
drag, startPoint x: 189, startPoint y: 80, endPoint x: 304, endPoint y: 86, distance: 115.9
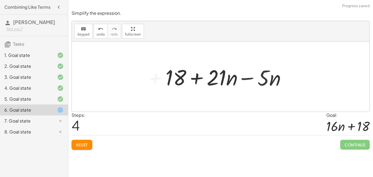
click at [266, 79] on div at bounding box center [226, 77] width 131 height 28
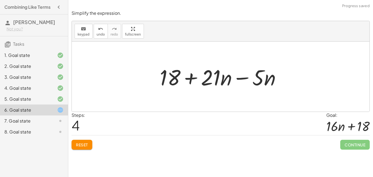
click at [236, 79] on div at bounding box center [222, 77] width 131 height 28
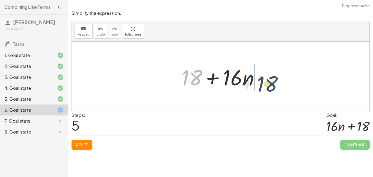
drag, startPoint x: 192, startPoint y: 79, endPoint x: 269, endPoint y: 85, distance: 77.0
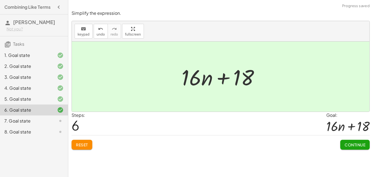
click at [347, 142] on span "Continue" at bounding box center [355, 144] width 21 height 5
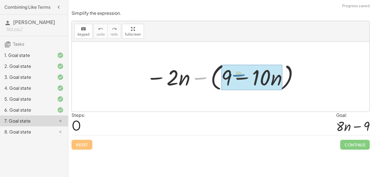
drag, startPoint x: 201, startPoint y: 77, endPoint x: 241, endPoint y: 74, distance: 39.4
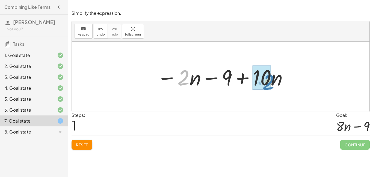
drag, startPoint x: 185, startPoint y: 79, endPoint x: 271, endPoint y: 83, distance: 85.8
click at [271, 83] on div at bounding box center [222, 77] width 137 height 28
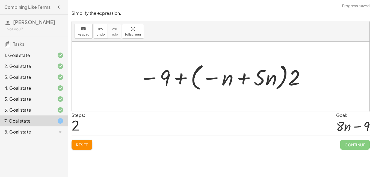
click at [200, 78] on div at bounding box center [222, 76] width 172 height 31
click at [267, 75] on div at bounding box center [222, 76] width 172 height 31
drag, startPoint x: 294, startPoint y: 79, endPoint x: 261, endPoint y: 81, distance: 33.1
click at [261, 81] on div at bounding box center [222, 76] width 172 height 31
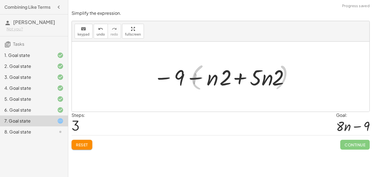
click at [260, 80] on div at bounding box center [223, 77] width 142 height 28
click at [233, 78] on div at bounding box center [223, 77] width 142 height 28
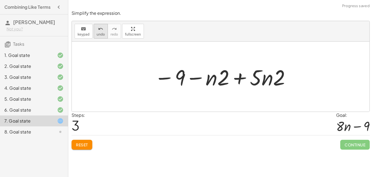
click at [103, 35] on button "undo undo" at bounding box center [101, 31] width 14 height 15
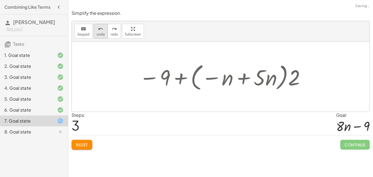
click at [103, 35] on button "undo undo" at bounding box center [101, 31] width 14 height 15
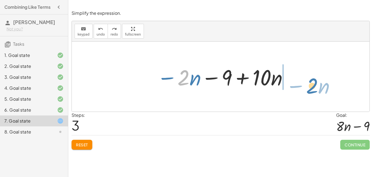
drag, startPoint x: 180, startPoint y: 79, endPoint x: 308, endPoint y: 87, distance: 128.0
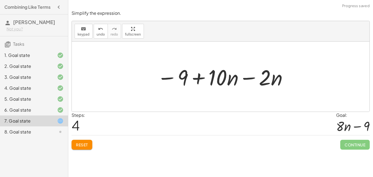
click at [226, 76] on div at bounding box center [222, 77] width 137 height 28
click at [248, 79] on div at bounding box center [222, 77] width 137 height 28
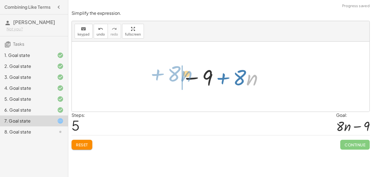
drag, startPoint x: 247, startPoint y: 78, endPoint x: 181, endPoint y: 74, distance: 65.6
click at [181, 74] on div at bounding box center [223, 77] width 88 height 28
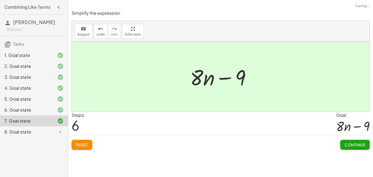
click at [359, 144] on span "Continue" at bounding box center [355, 144] width 21 height 5
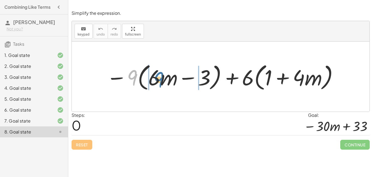
drag, startPoint x: 130, startPoint y: 77, endPoint x: 156, endPoint y: 78, distance: 26.8
click at [156, 78] on div at bounding box center [223, 76] width 238 height 31
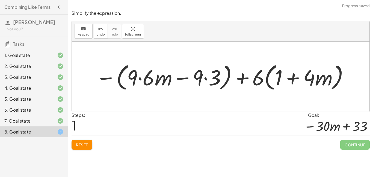
click at [159, 78] on div at bounding box center [222, 76] width 259 height 31
click at [133, 81] on div at bounding box center [222, 76] width 259 height 31
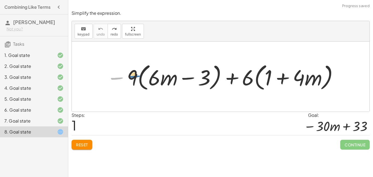
drag, startPoint x: 119, startPoint y: 78, endPoint x: 136, endPoint y: 77, distance: 17.0
click at [136, 77] on div at bounding box center [223, 76] width 238 height 31
drag, startPoint x: 134, startPoint y: 75, endPoint x: 164, endPoint y: 73, distance: 30.1
click at [164, 73] on div at bounding box center [223, 76] width 238 height 31
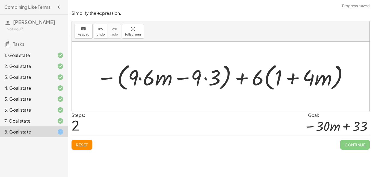
click at [162, 75] on div at bounding box center [222, 76] width 259 height 31
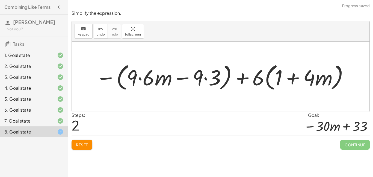
click at [137, 84] on div at bounding box center [222, 76] width 259 height 31
click at [144, 79] on div at bounding box center [222, 76] width 259 height 31
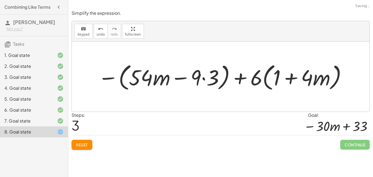
click at [190, 80] on div at bounding box center [222, 76] width 255 height 31
click at [205, 77] on div at bounding box center [222, 76] width 255 height 31
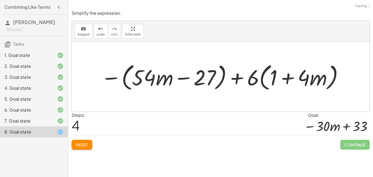
click at [235, 77] on div at bounding box center [222, 76] width 248 height 31
click at [225, 80] on div at bounding box center [222, 76] width 248 height 31
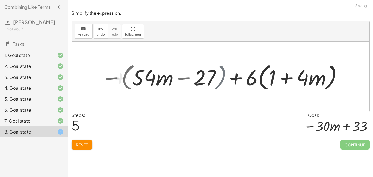
click at [217, 80] on div at bounding box center [222, 76] width 227 height 31
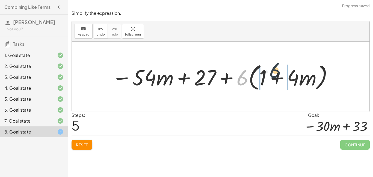
drag, startPoint x: 237, startPoint y: 78, endPoint x: 272, endPoint y: 71, distance: 35.2
click at [272, 71] on div at bounding box center [222, 76] width 227 height 31
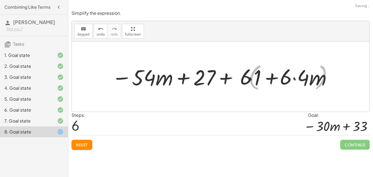
click at [264, 73] on div at bounding box center [223, 77] width 228 height 28
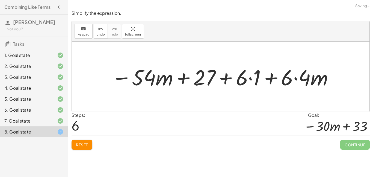
click at [254, 73] on div at bounding box center [223, 77] width 228 height 28
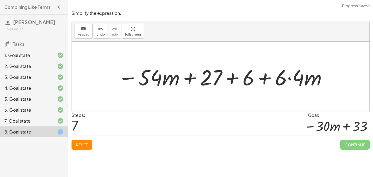
click at [274, 78] on div at bounding box center [222, 77] width 215 height 28
click at [285, 79] on div at bounding box center [222, 77] width 215 height 28
click at [290, 77] on div at bounding box center [222, 77] width 215 height 28
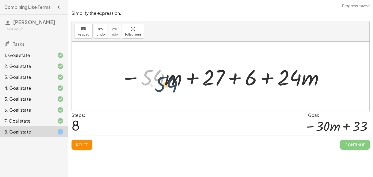
drag, startPoint x: 147, startPoint y: 77, endPoint x: 161, endPoint y: 84, distance: 15.9
click at [161, 84] on div at bounding box center [223, 77] width 210 height 28
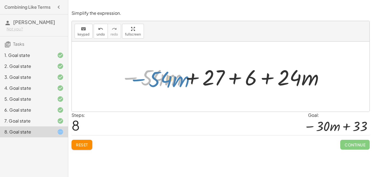
drag, startPoint x: 130, startPoint y: 76, endPoint x: 134, endPoint y: 77, distance: 3.8
click at [134, 77] on div at bounding box center [223, 77] width 210 height 28
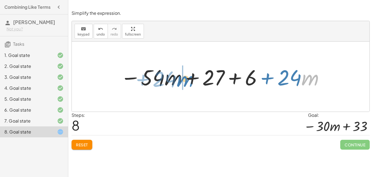
drag, startPoint x: 307, startPoint y: 80, endPoint x: 179, endPoint y: 80, distance: 128.0
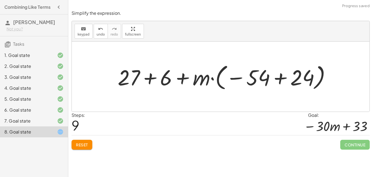
click at [243, 75] on div at bounding box center [226, 76] width 223 height 30
click at [276, 80] on div at bounding box center [226, 76] width 223 height 30
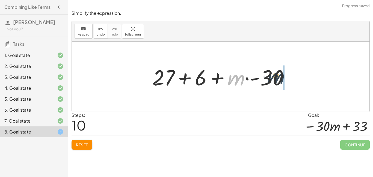
drag, startPoint x: 242, startPoint y: 79, endPoint x: 289, endPoint y: 77, distance: 46.7
click at [289, 77] on div at bounding box center [223, 77] width 146 height 28
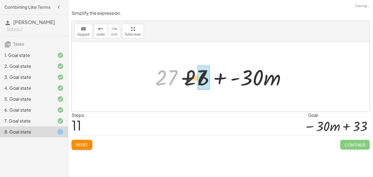
drag, startPoint x: 168, startPoint y: 78, endPoint x: 202, endPoint y: 79, distance: 34.7
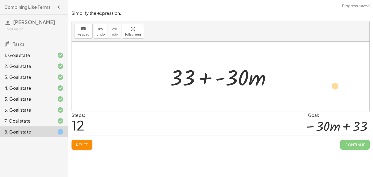
drag, startPoint x: 176, startPoint y: 78, endPoint x: 324, endPoint y: 84, distance: 147.8
click at [324, 84] on div "− · 9 · ( + · 6 · m − 3 ) + · 6 · ( + 1 + · 4 · m ) − ( + · 9 · 6 · m − · 9 · 3…" at bounding box center [221, 76] width 298 height 70
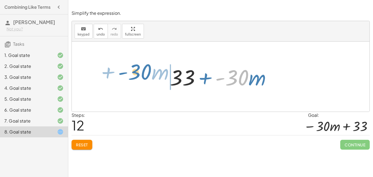
drag, startPoint x: 248, startPoint y: 76, endPoint x: 149, endPoint y: 71, distance: 99.0
click at [149, 71] on div "− · 9 · ( + · 6 · m − 3 ) + · 6 · ( + 1 + · 4 · m ) − ( + · 9 · 6 · m − · 9 · 3…" at bounding box center [221, 76] width 298 height 70
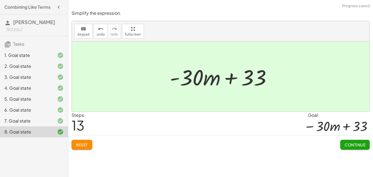
click at [354, 147] on span "Continue" at bounding box center [355, 144] width 21 height 5
